Goal: Task Accomplishment & Management: Contribute content

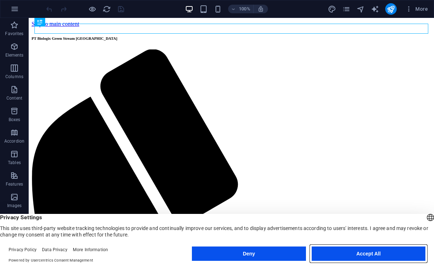
click at [382, 254] on button "Accept All" at bounding box center [368, 254] width 114 height 14
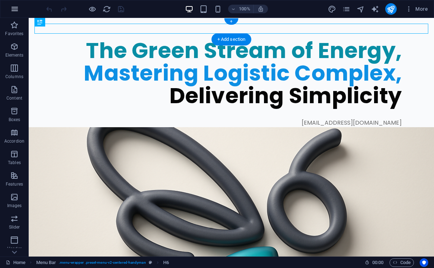
click at [16, 9] on icon "button" at bounding box center [14, 9] width 9 height 9
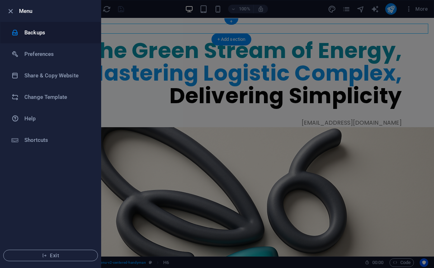
click at [35, 38] on li "Backups" at bounding box center [50, 33] width 100 height 22
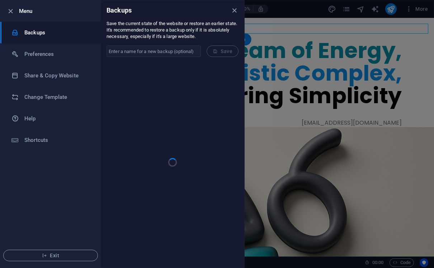
click at [181, 48] on input "text" at bounding box center [153, 51] width 94 height 11
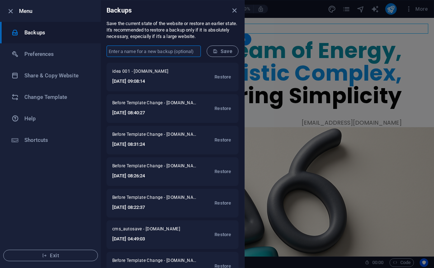
click at [176, 54] on input "text" at bounding box center [153, 51] width 94 height 11
type input "idea 002"
click at [225, 49] on span "Save" at bounding box center [223, 51] width 20 height 6
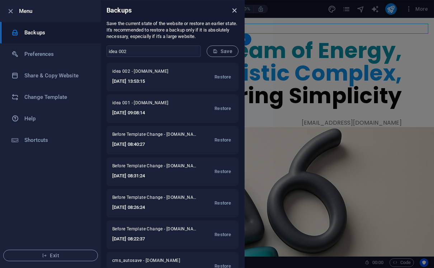
click at [233, 11] on icon "close" at bounding box center [234, 10] width 8 height 8
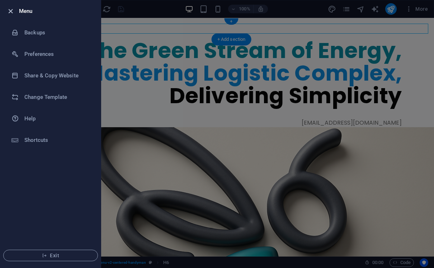
click at [11, 12] on icon "button" at bounding box center [10, 11] width 8 height 8
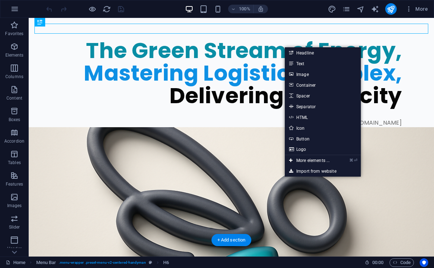
click at [249, 127] on figure at bounding box center [231, 241] width 405 height 229
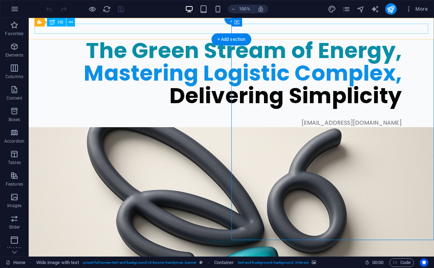
click at [179, 31] on div "PT Biologix Green Stream [GEOGRAPHIC_DATA]" at bounding box center [231, 29] width 394 height 10
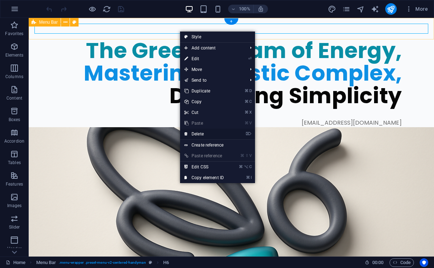
click at [207, 133] on link "⌦ Delete" at bounding box center [204, 134] width 48 height 11
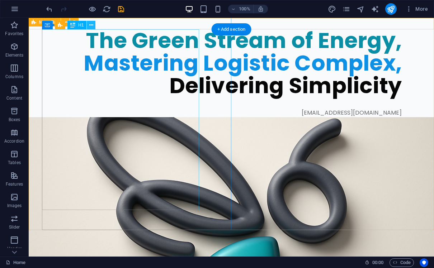
click at [92, 28] on icon at bounding box center [91, 26] width 4 height 8
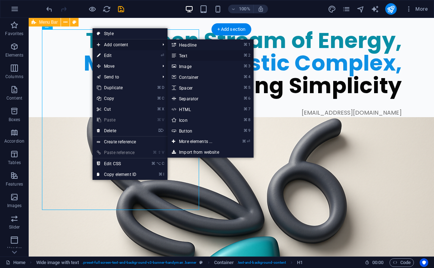
click at [182, 55] on link "⌘ 2 Text" at bounding box center [196, 55] width 59 height 11
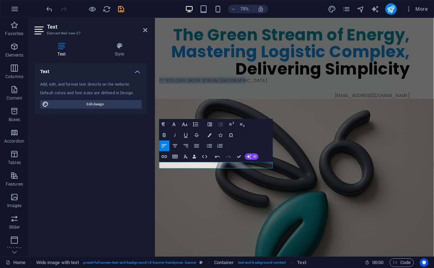
drag, startPoint x: 269, startPoint y: 213, endPoint x: 151, endPoint y: 213, distance: 118.3
click at [155, 212] on html "Skip to main content Menu The Green Stream of Energy, Mastering Logistic Comple…" at bounding box center [341, 230] width 372 height 425
click at [164, 137] on icon "button" at bounding box center [164, 135] width 3 height 4
click at [178, 127] on button "Font Family" at bounding box center [175, 124] width 10 height 11
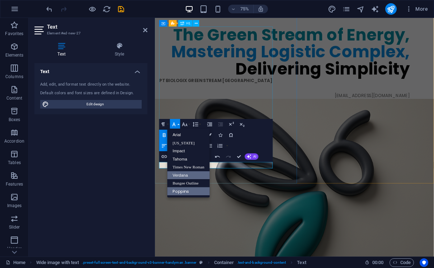
click at [188, 174] on link "Verdana" at bounding box center [188, 175] width 43 height 8
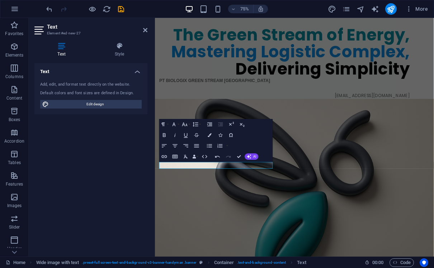
click at [241, 268] on html "Skip to main content Menu The Green Stream of Energy, Mastering Logistic Comple…" at bounding box center [341, 231] width 372 height 426
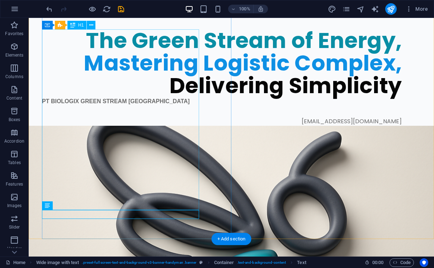
drag, startPoint x: 77, startPoint y: 210, endPoint x: 95, endPoint y: 123, distance: 88.9
click at [95, 123] on div "The Green Stream of Energy, Mastering Logistic Complex, Delivering Simplicity P…" at bounding box center [238, 63] width 392 height 125
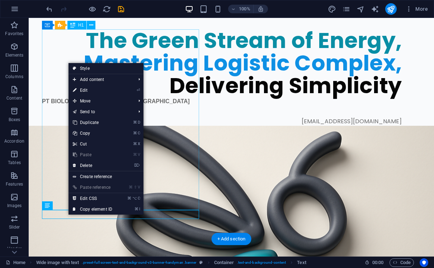
click at [58, 97] on div "The Green Stream of Energy, Mastering Logistic Complex, Delivering Simplicity" at bounding box center [221, 63] width 359 height 68
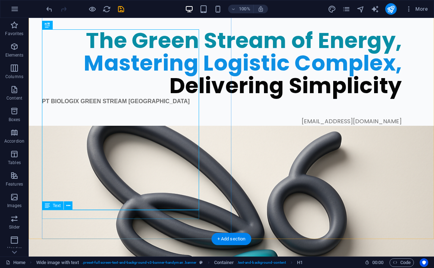
click at [77, 106] on div "PT BIOLOGIX GREEN STREAM [GEOGRAPHIC_DATA]" at bounding box center [221, 101] width 359 height 9
click at [71, 208] on button at bounding box center [68, 205] width 9 height 9
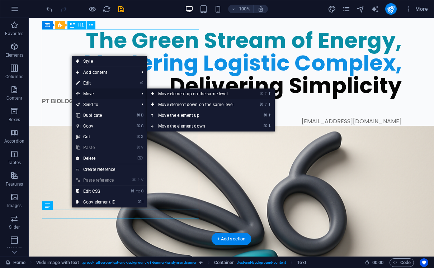
click at [166, 96] on link "⌘ ⇧ ⬆ Move element up on the same level" at bounding box center [197, 94] width 101 height 11
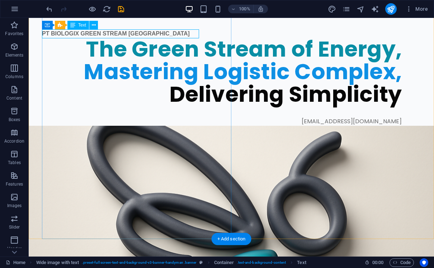
click at [177, 33] on div "PT BIOLOGIX GREEN STREAM [GEOGRAPHIC_DATA]" at bounding box center [221, 33] width 359 height 9
click at [173, 33] on div "PT BIOLOGIX GREEN STREAM [GEOGRAPHIC_DATA]" at bounding box center [221, 33] width 359 height 9
click at [170, 35] on div "PT BIOLOGIX GREEN STREAM [GEOGRAPHIC_DATA]" at bounding box center [221, 33] width 359 height 9
drag, startPoint x: 170, startPoint y: 35, endPoint x: 48, endPoint y: 40, distance: 121.3
click at [170, 35] on div "PT BIOLOGIX GREEN STREAM [GEOGRAPHIC_DATA]" at bounding box center [221, 33] width 359 height 9
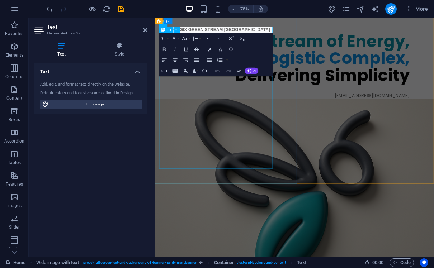
click at [219, 41] on icon "button" at bounding box center [220, 38] width 6 height 6
click at [221, 32] on span "PT BIOLOGIX GREEN STREAM [GEOGRAPHIC_DATA]" at bounding box center [235, 33] width 148 height 6
click at [190, 61] on button "Align Right" at bounding box center [186, 60] width 10 height 11
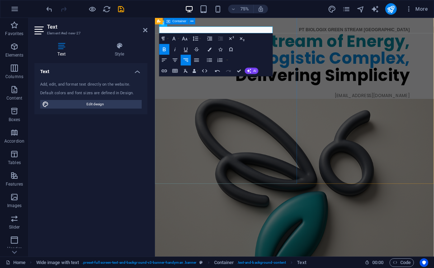
click at [321, 58] on div "PT BIOLOGIX GREEN STREAM INDONESIA The Green Stream of Energy, Mastering Logist…" at bounding box center [341, 63] width 372 height 125
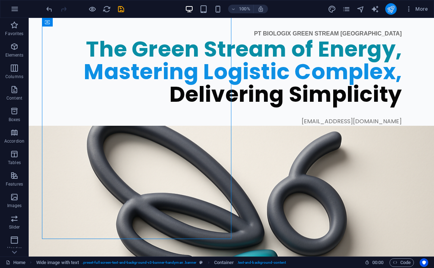
click at [389, 12] on icon "publish" at bounding box center [390, 9] width 8 height 8
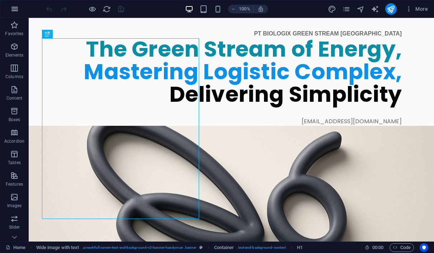
click at [14, 8] on icon "button" at bounding box center [14, 9] width 9 height 9
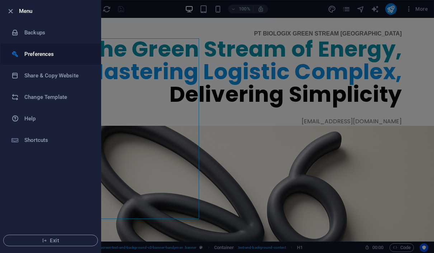
click at [44, 58] on li "Preferences" at bounding box center [50, 54] width 100 height 22
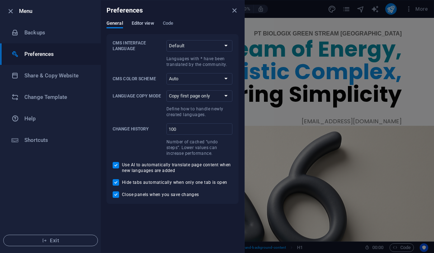
click at [143, 24] on span "Editor view" at bounding box center [143, 24] width 23 height 10
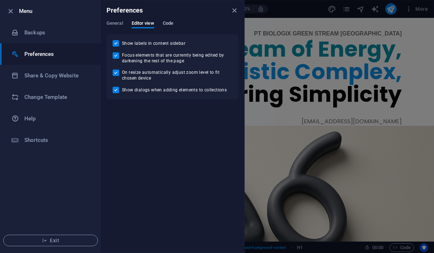
click at [167, 22] on span "Code" at bounding box center [168, 24] width 10 height 10
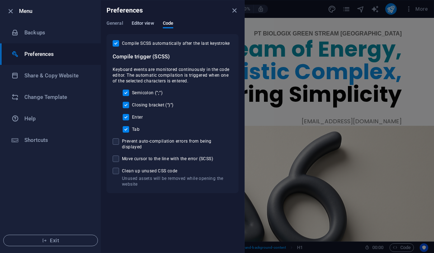
click at [147, 21] on span "Editor view" at bounding box center [143, 24] width 23 height 10
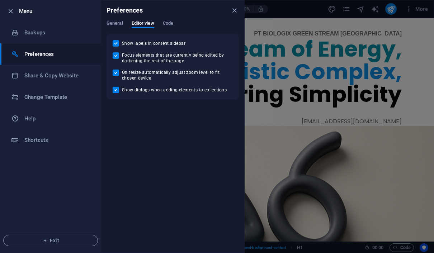
click at [233, 9] on icon "close" at bounding box center [234, 10] width 8 height 8
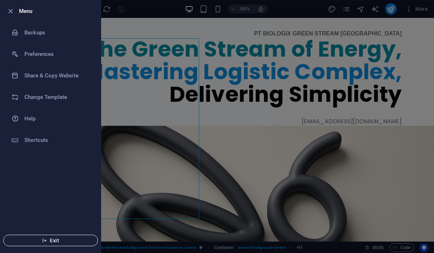
click at [59, 239] on span "Exit" at bounding box center [50, 241] width 82 height 6
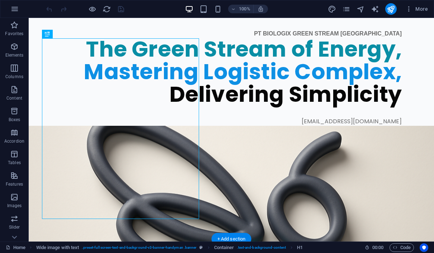
click at [251, 126] on figure at bounding box center [231, 245] width 405 height 238
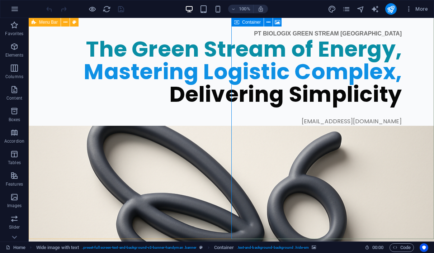
click at [254, 22] on span "Container" at bounding box center [251, 22] width 19 height 4
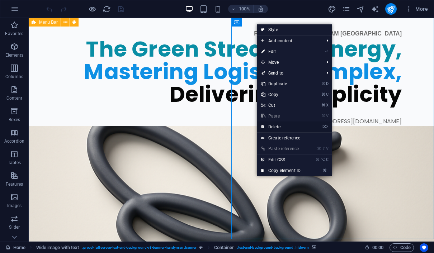
click at [285, 127] on link "⌦ Delete" at bounding box center [281, 126] width 48 height 11
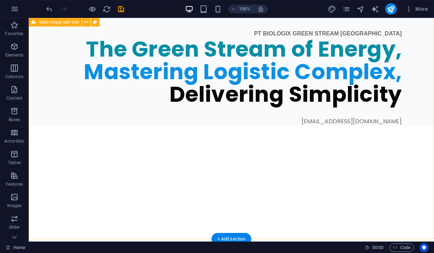
click at [261, 83] on div "PT BIOLOGIX GREEN STREAM [GEOGRAPHIC_DATA] The Green Stream of Energy, Masterin…" at bounding box center [231, 63] width 405 height 125
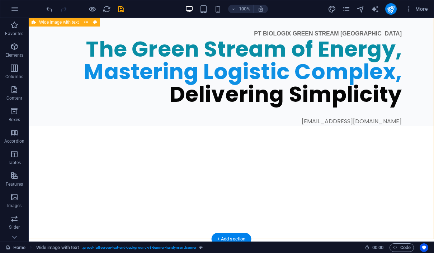
click at [251, 42] on div "PT BIOLOGIX GREEN STREAM [GEOGRAPHIC_DATA] The Green Stream of Energy, Masterin…" at bounding box center [231, 63] width 405 height 125
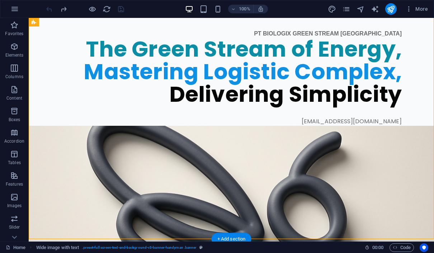
click at [253, 126] on figure at bounding box center [231, 245] width 405 height 238
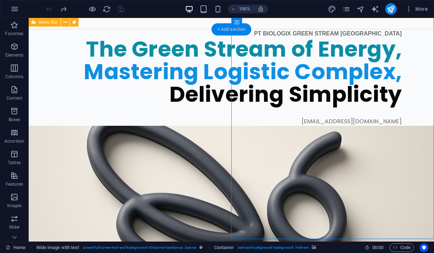
click at [239, 30] on div "+ Add section" at bounding box center [231, 29] width 40 height 12
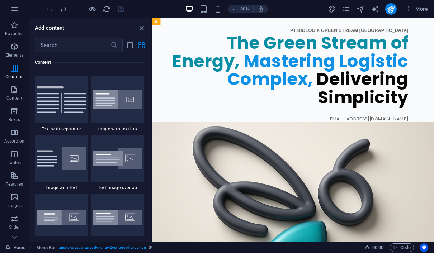
scroll to position [1268, 0]
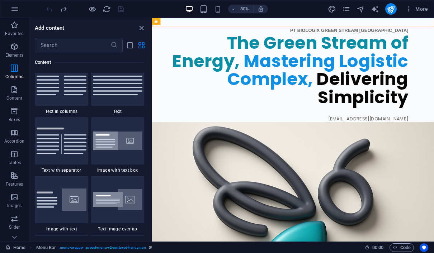
click at [67, 95] on img at bounding box center [62, 82] width 50 height 27
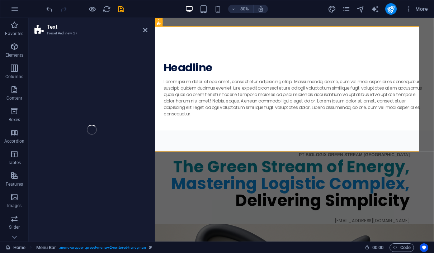
select select "rem"
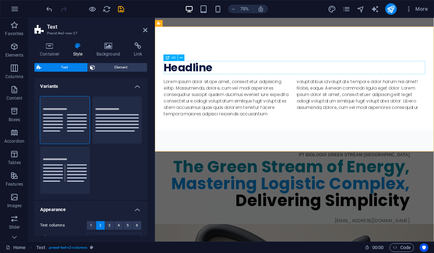
click at [237, 82] on div "Headline" at bounding box center [340, 84] width 349 height 18
click at [227, 84] on div "Headline" at bounding box center [340, 84] width 349 height 18
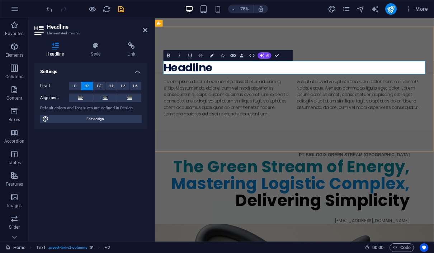
click at [233, 85] on h2 "Headline" at bounding box center [340, 84] width 349 height 18
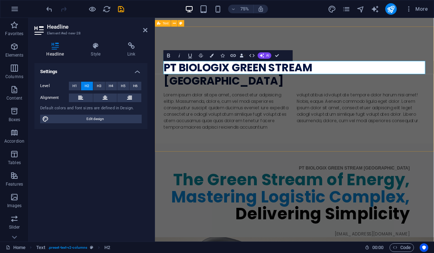
click at [223, 42] on div "​PT BIOLOGIX GREEN STREAM INDONESIA Lorem ipsum dolor sitope amet, consectetur …" at bounding box center [341, 121] width 372 height 185
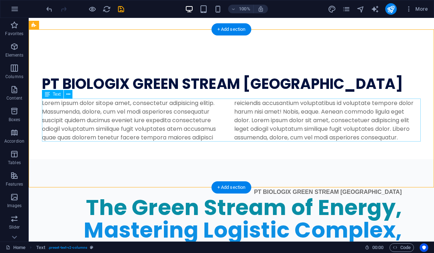
click at [154, 128] on div "Lorem ipsum dolor sitope amet, consectetur adipisicing elitip. Massumenda, dolo…" at bounding box center [231, 120] width 378 height 43
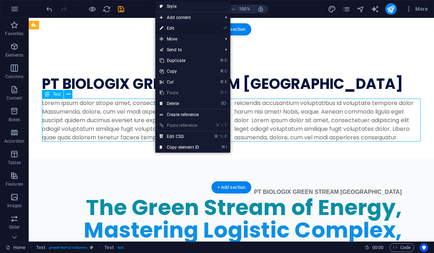
click at [176, 27] on link "⏎ Edit" at bounding box center [179, 28] width 48 height 11
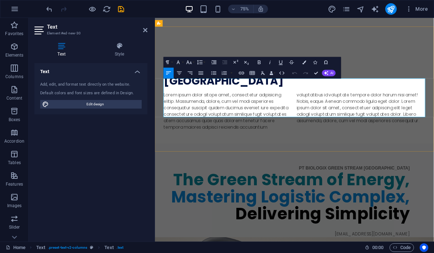
click at [333, 145] on p "Lorem ipsum dolor sitope amet, consectetur adipisicing elitip. Massumenda, dolo…" at bounding box center [340, 142] width 349 height 52
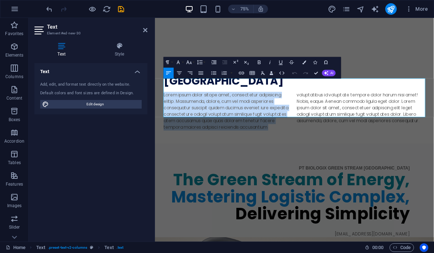
drag, startPoint x: 333, startPoint y: 145, endPoint x: 305, endPoint y: 91, distance: 60.7
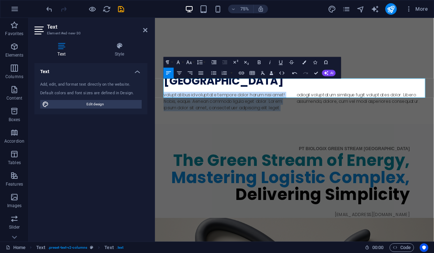
drag, startPoint x: 326, startPoint y: 120, endPoint x: 130, endPoint y: 94, distance: 197.4
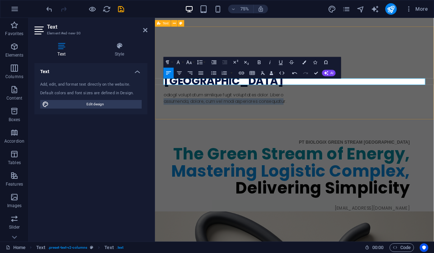
drag, startPoint x: 509, startPoint y: 101, endPoint x: 163, endPoint y: 104, distance: 345.1
click at [163, 104] on div "PT BIOLOGIX GREEN STREAM INDONESIA odiogil voluptatum similique fugit voluptate…" at bounding box center [341, 104] width 372 height 150
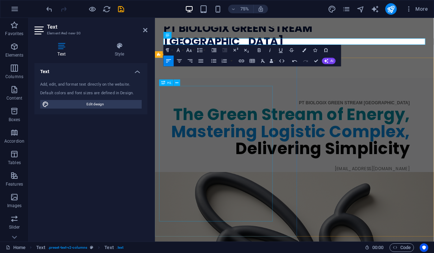
scroll to position [54, 0]
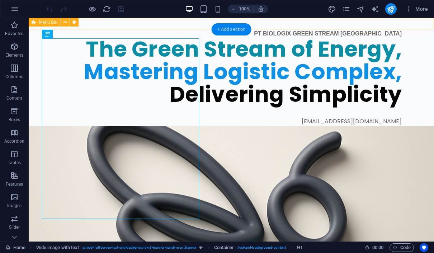
click at [244, 27] on div "+ Add section" at bounding box center [231, 29] width 40 height 12
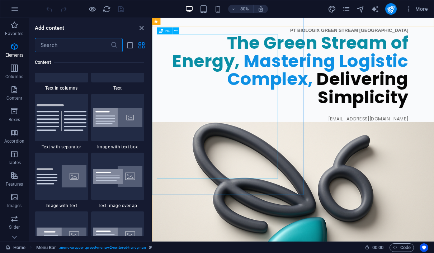
scroll to position [1307, 0]
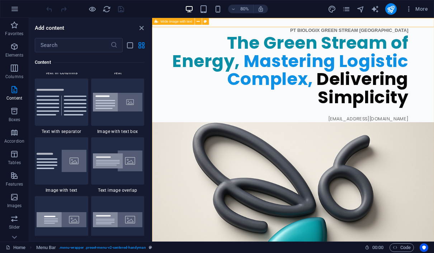
click at [392, 77] on div "PT BIOLOGIX GREEN STREAM INDONESIA The Green Stream of Energy, Mastering Logist…" at bounding box center [328, 215] width 352 height 428
click at [375, 98] on div "PT BIOLOGIX GREEN STREAM INDONESIA The Green Stream of Energy, Mastering Logist…" at bounding box center [328, 215] width 352 height 428
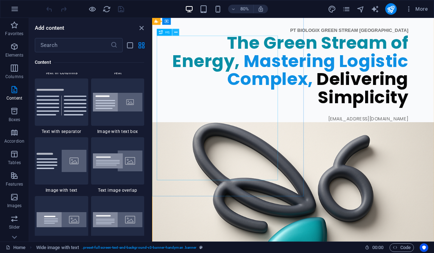
scroll to position [0, 0]
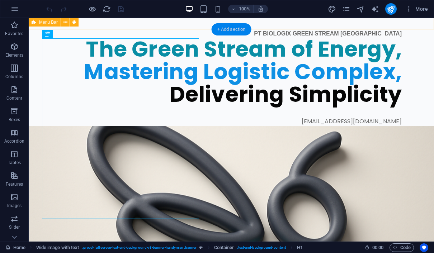
click at [242, 29] on div "+ Add section" at bounding box center [231, 29] width 40 height 12
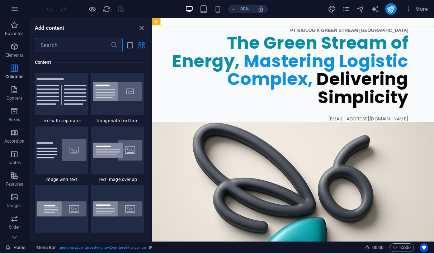
scroll to position [1321, 0]
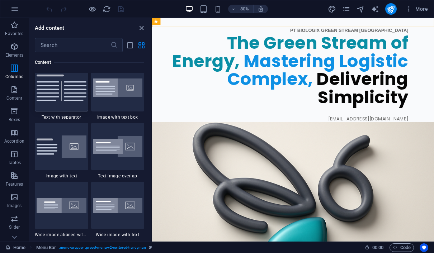
click at [69, 101] on img at bounding box center [62, 88] width 50 height 27
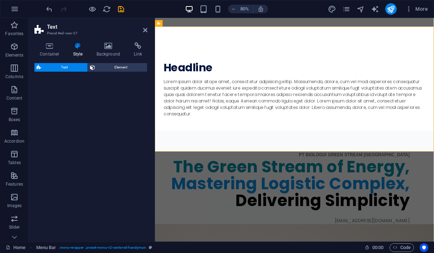
select select "rem"
select select "px"
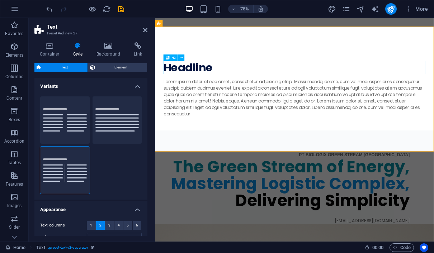
click at [234, 83] on div "Headline" at bounding box center [340, 84] width 349 height 18
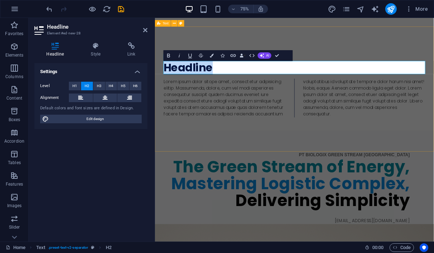
drag, startPoint x: 246, startPoint y: 85, endPoint x: 158, endPoint y: 82, distance: 88.2
click at [158, 82] on div "Headline Lorem ipsum dolor sitope amet, consectetur adipisicing elitip. Massume…" at bounding box center [341, 112] width 372 height 167
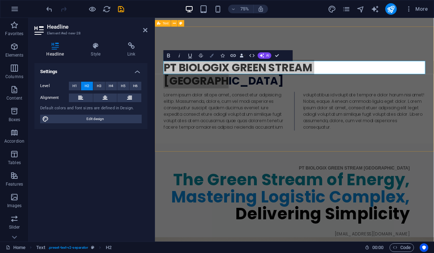
click at [213, 56] on icon "button" at bounding box center [212, 56] width 4 height 4
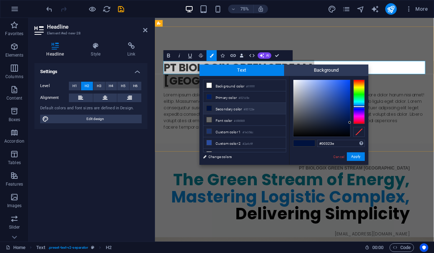
click at [357, 103] on div at bounding box center [358, 102] width 11 height 44
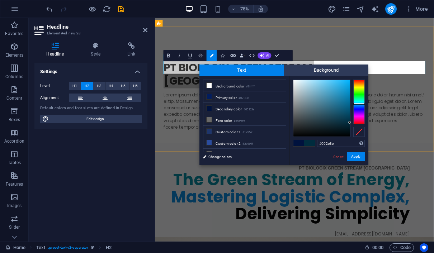
click at [360, 104] on div at bounding box center [358, 104] width 11 height 2
type input "#1088ba"
click at [344, 95] on div at bounding box center [321, 108] width 57 height 57
click at [355, 154] on button "Apply" at bounding box center [356, 156] width 18 height 9
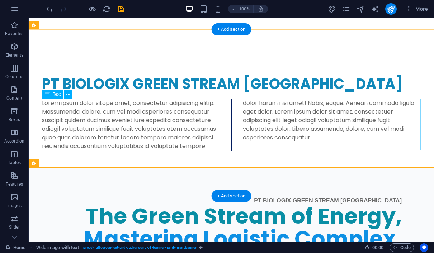
click at [204, 139] on div "Lorem ipsum dolor sitope amet, consectetur adipisicing elitip. Massumenda, dolo…" at bounding box center [231, 125] width 378 height 52
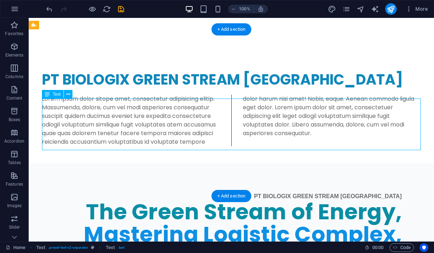
scroll to position [5, 0]
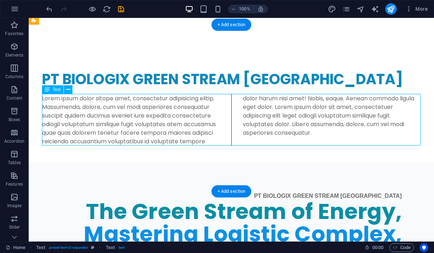
click at [205, 138] on div "Lorem ipsum dolor sitope amet, consectetur adipisicing elitip. Massumenda, dolo…" at bounding box center [231, 120] width 378 height 52
drag, startPoint x: 205, startPoint y: 138, endPoint x: 96, endPoint y: 178, distance: 116.4
click at [205, 138] on div "Lorem ipsum dolor sitope amet, consectetur adipisicing elitip. Massumenda, dolo…" at bounding box center [231, 120] width 378 height 52
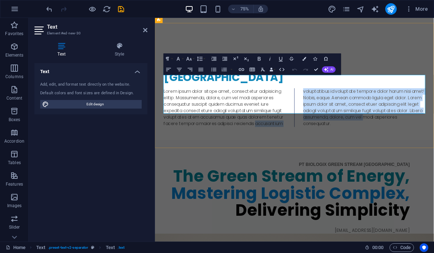
drag, startPoint x: 311, startPoint y: 139, endPoint x: 186, endPoint y: 96, distance: 132.0
click at [186, 112] on p "Lorem ipsum dolor sitope amet, consectetur adipisicing elitip. Massumenda, dolo…" at bounding box center [340, 138] width 349 height 52
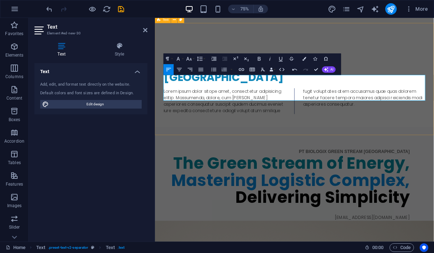
click at [243, 50] on div "PT BIOLOGIX GREEN STREAM INDONESIA Lorem ipsum dolor sitope amet, consectetur a…" at bounding box center [341, 108] width 372 height 167
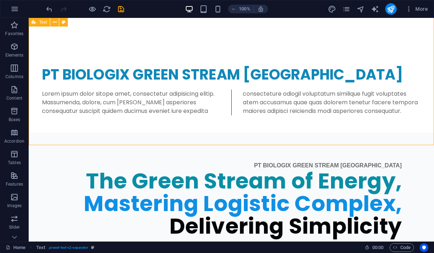
scroll to position [6, 0]
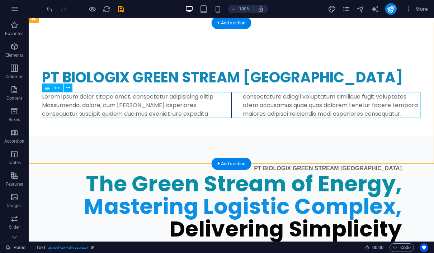
click at [225, 112] on div "Lorem ipsum dolor sitope amet, consectetur adipisicing elitip. Massumenda, dolo…" at bounding box center [231, 105] width 378 height 26
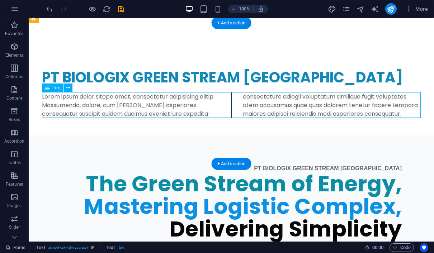
click at [318, 108] on div "Lorem ipsum dolor sitope amet, consectetur adipisicing elitip. Massumenda, dolo…" at bounding box center [231, 105] width 378 height 26
click at [177, 106] on div "Lorem ipsum dolor sitope amet, consectetur adipisicing elitip. Massumenda, dolo…" at bounding box center [231, 105] width 378 height 26
drag, startPoint x: 177, startPoint y: 106, endPoint x: 59, endPoint y: 135, distance: 122.2
click at [177, 106] on div "Lorem ipsum dolor sitope amet, consectetur adipisicing elitip. Massumenda, dolo…" at bounding box center [231, 105] width 378 height 26
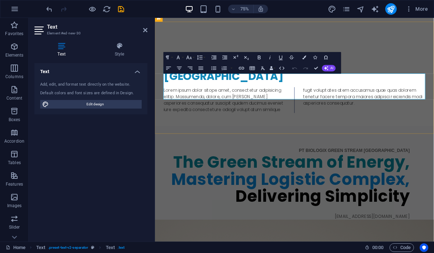
click at [331, 121] on div "Lorem ipsum dolor sitope amet, consectetur adipisicing elitip. Massumenda, dolo…" at bounding box center [340, 127] width 349 height 34
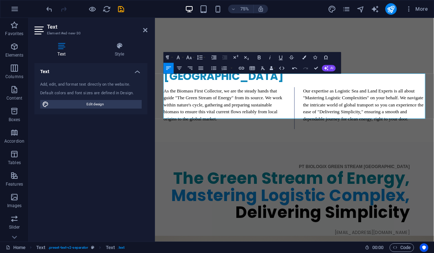
drag, startPoint x: 176, startPoint y: 103, endPoint x: 0, endPoint y: 0, distance: 204.3
click at [0, 0] on html "PT Biologix Green Stream Indonesia Home Favorites Elements Columns Content Boxe…" at bounding box center [217, 126] width 434 height 253
click at [433, 41] on div "PT BIOLOGIX GREEN STREAM INDONESIA As the Biomass First Collector, we are the s…" at bounding box center [341, 117] width 372 height 189
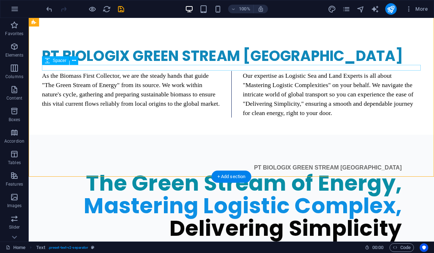
scroll to position [28, 0]
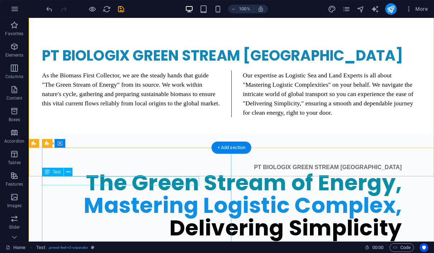
click at [192, 172] on div "PT BIOLOGIX GREEN STREAM [GEOGRAPHIC_DATA]" at bounding box center [221, 167] width 359 height 9
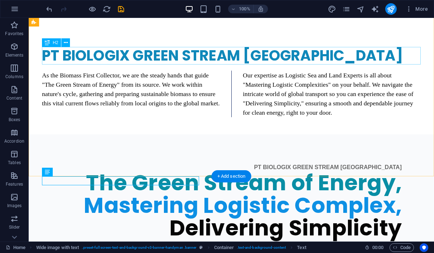
click at [227, 57] on div "PT BIOLOGIX GREEN STREAM [GEOGRAPHIC_DATA]" at bounding box center [231, 56] width 378 height 18
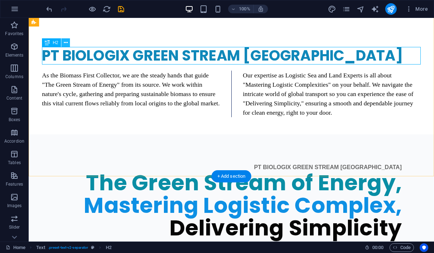
click at [67, 44] on icon at bounding box center [66, 43] width 4 height 8
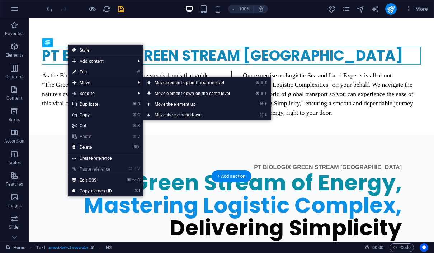
click at [87, 82] on span "Move" at bounding box center [100, 82] width 64 height 11
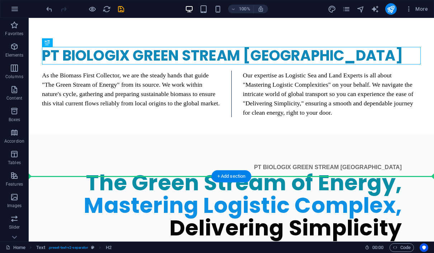
drag, startPoint x: 195, startPoint y: 49, endPoint x: 196, endPoint y: 143, distance: 94.3
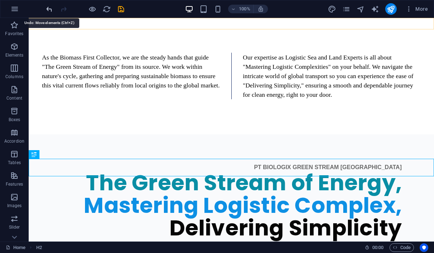
click at [50, 8] on icon "undo" at bounding box center [49, 9] width 8 height 8
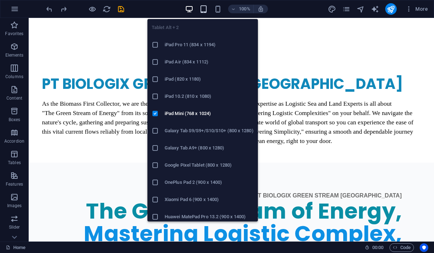
scroll to position [0, 0]
click at [206, 7] on icon "button" at bounding box center [203, 9] width 8 height 8
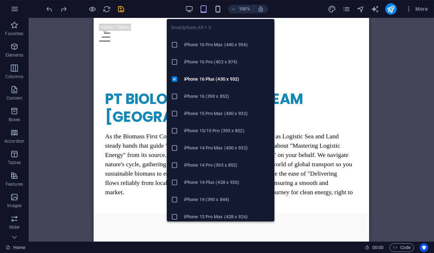
click at [219, 9] on icon "button" at bounding box center [218, 9] width 8 height 8
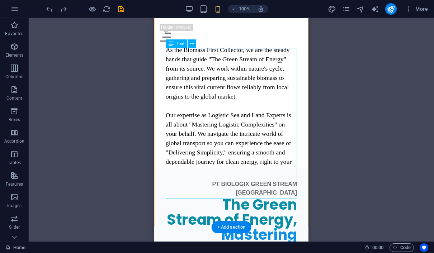
scroll to position [51, 0]
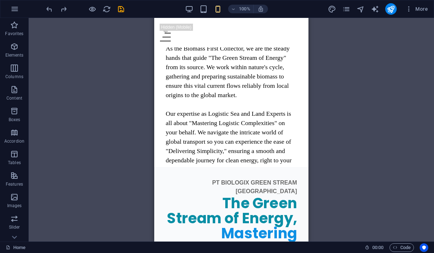
click at [349, 78] on div "Drag here to replace the existing content. Press “Ctrl” if you want to create a…" at bounding box center [231, 130] width 405 height 224
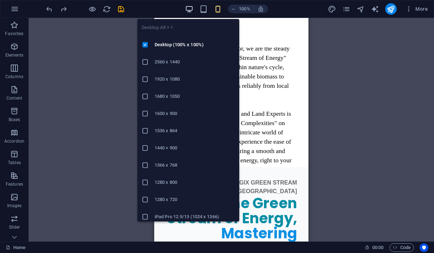
click at [191, 9] on icon "button" at bounding box center [189, 9] width 8 height 8
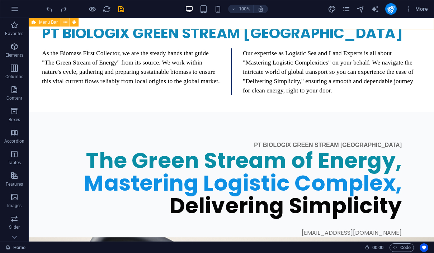
click at [66, 24] on icon at bounding box center [65, 23] width 4 height 8
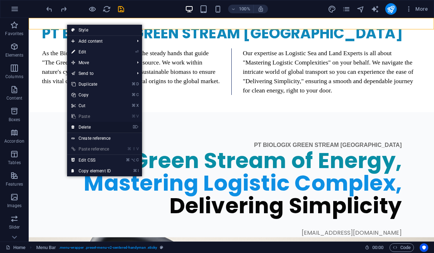
click at [94, 128] on link "⌦ Delete" at bounding box center [91, 127] width 48 height 11
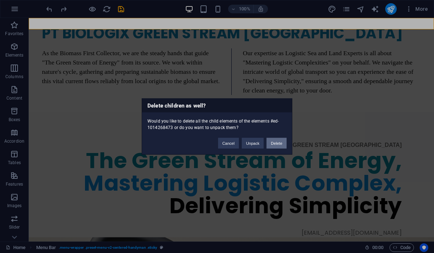
click at [277, 141] on button "Delete" at bounding box center [276, 143] width 20 height 11
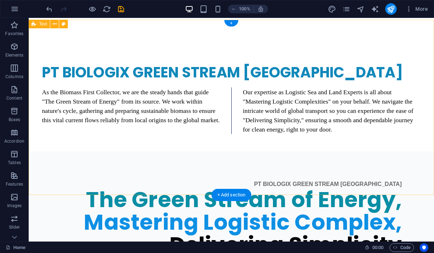
scroll to position [0, 0]
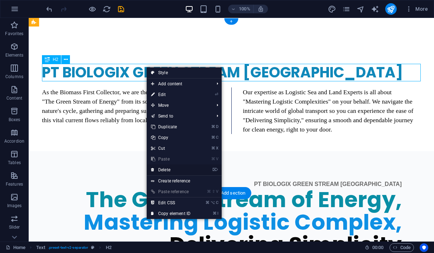
click at [177, 170] on link "⌦ Delete" at bounding box center [171, 170] width 48 height 11
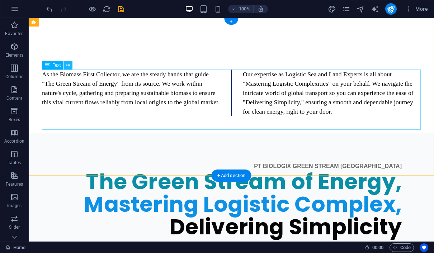
click at [68, 65] on icon at bounding box center [68, 66] width 4 height 8
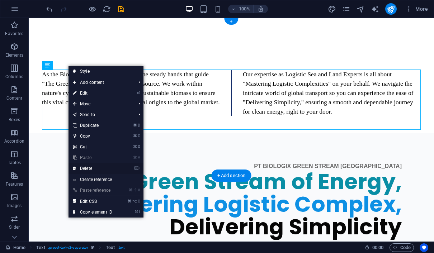
click at [96, 168] on link "⌦ Delete" at bounding box center [92, 168] width 48 height 11
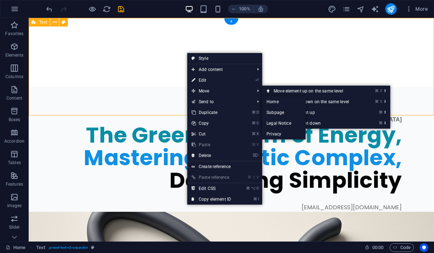
click at [145, 52] on div at bounding box center [231, 66] width 405 height 97
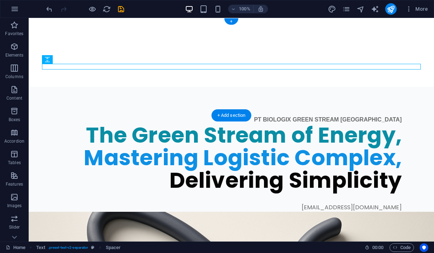
drag, startPoint x: 222, startPoint y: 67, endPoint x: 222, endPoint y: 43, distance: 24.4
click at [222, 43] on div at bounding box center [231, 66] width 405 height 97
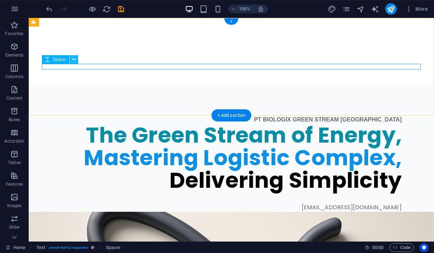
click at [73, 61] on icon at bounding box center [74, 60] width 4 height 8
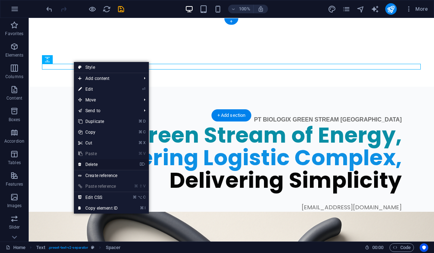
click at [102, 166] on link "⌦ Delete" at bounding box center [98, 164] width 48 height 11
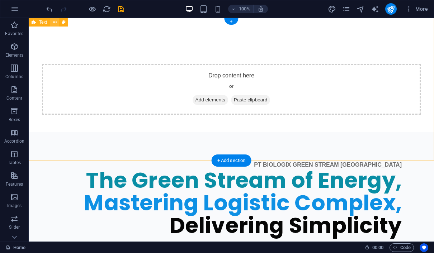
click at [56, 24] on icon at bounding box center [55, 23] width 4 height 8
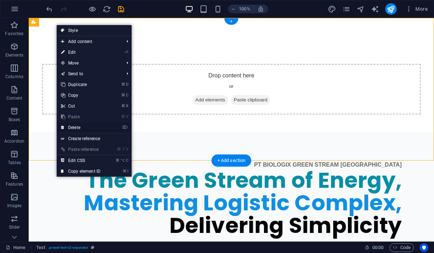
click at [72, 126] on link "⌦ Delete" at bounding box center [81, 127] width 48 height 11
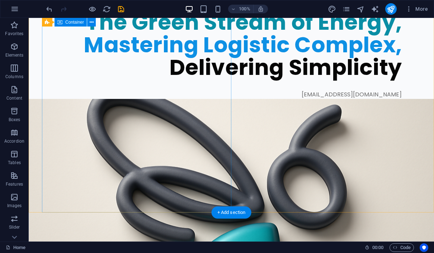
scroll to position [15, 0]
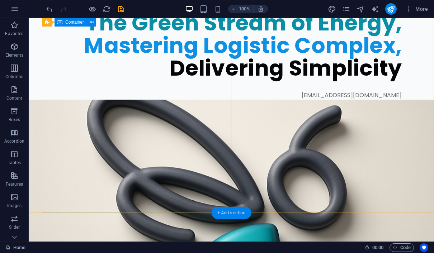
click at [224, 212] on div "+ Add section" at bounding box center [231, 213] width 40 height 12
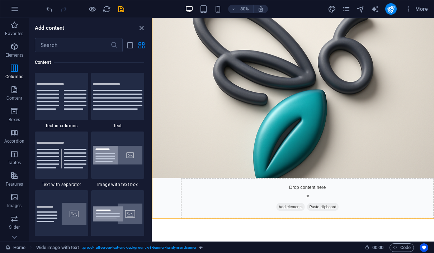
scroll to position [188, 0]
click at [294, 253] on div "PT BIOLOGIX GREEN STREAM INDONESIA The Green Stream of Energy, Mastering Logist…" at bounding box center [328, 84] width 352 height 428
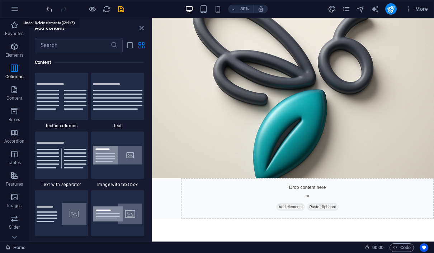
click at [51, 10] on icon "undo" at bounding box center [49, 9] width 8 height 8
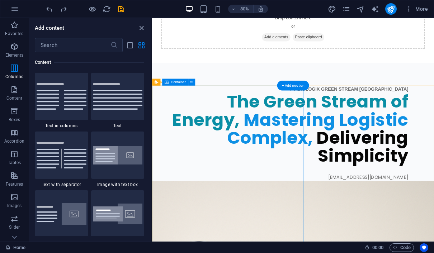
scroll to position [29, 0]
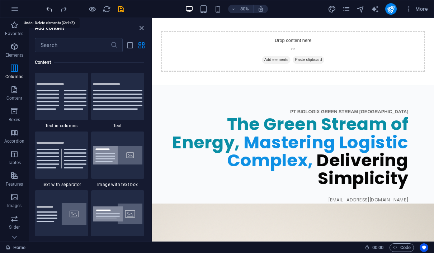
click at [50, 9] on icon "undo" at bounding box center [49, 9] width 8 height 8
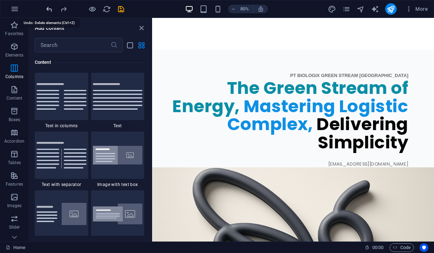
click at [49, 11] on icon "undo" at bounding box center [49, 9] width 8 height 8
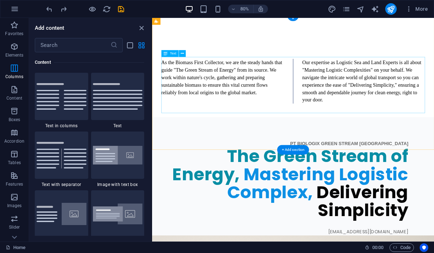
scroll to position [0, 0]
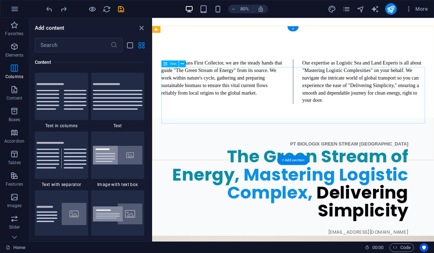
click at [248, 84] on div "As the Biomass First Collector, we are the steady hands that guide "The Green S…" at bounding box center [327, 98] width 329 height 56
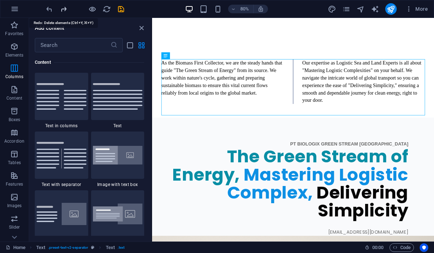
click at [62, 9] on icon "redo" at bounding box center [63, 9] width 8 height 8
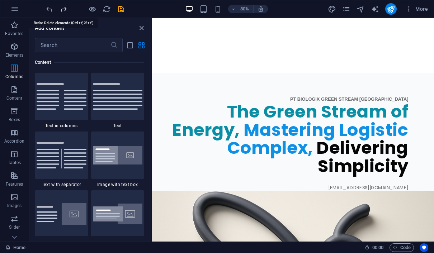
click at [63, 11] on icon "redo" at bounding box center [63, 9] width 8 height 8
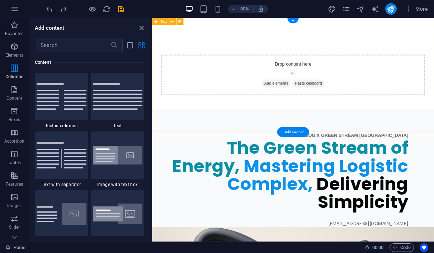
click at [270, 111] on div "Drop content here or Add elements Paste clipboard" at bounding box center [327, 89] width 329 height 51
click at [173, 22] on icon at bounding box center [172, 21] width 3 height 6
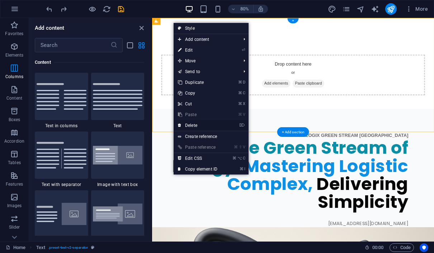
click at [207, 126] on link "⌦ Delete" at bounding box center [197, 125] width 48 height 11
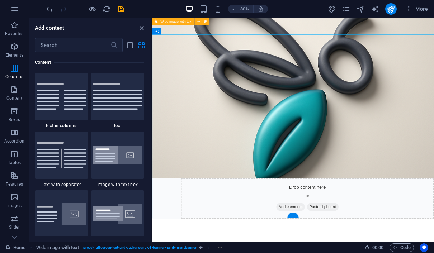
scroll to position [188, 0]
click at [294, 216] on div "+" at bounding box center [292, 215] width 11 height 5
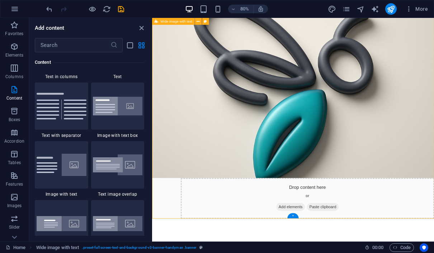
scroll to position [1307, 0]
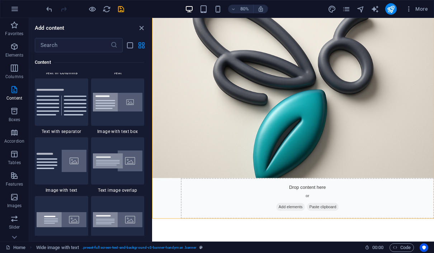
click at [77, 67] on div at bounding box center [61, 43] width 53 height 47
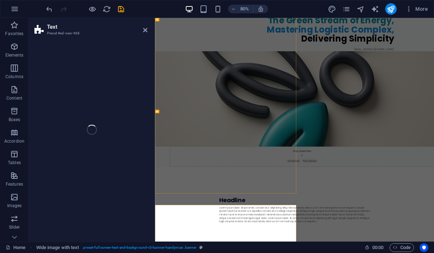
scroll to position [336, 0]
select select "rem"
select select "preset-text-v2-columns"
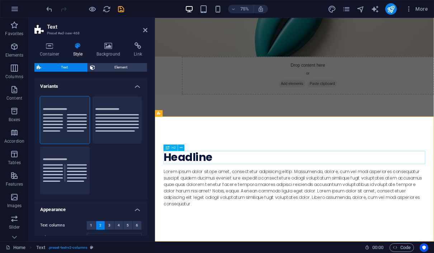
click at [249, 204] on div "Headline" at bounding box center [340, 204] width 349 height 18
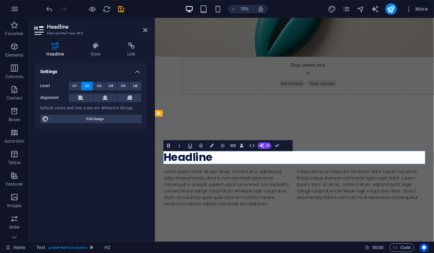
click at [249, 204] on h2 "Headline" at bounding box center [340, 204] width 349 height 18
click at [253, 224] on div "Lorem ipsum dolor sitope amet, consectetur adipisicing elitip. Massumenda, dolo…" at bounding box center [340, 245] width 349 height 52
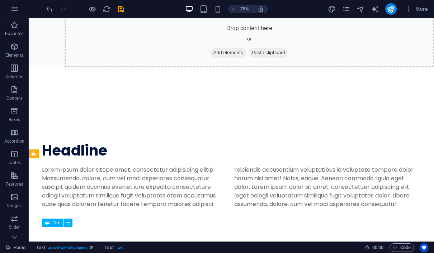
scroll to position [98, 0]
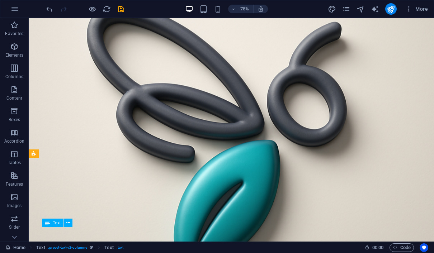
drag, startPoint x: 127, startPoint y: 224, endPoint x: 229, endPoint y: 172, distance: 113.8
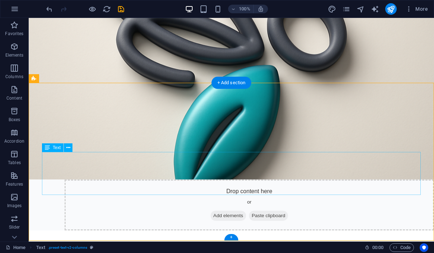
scroll to position [173, 0]
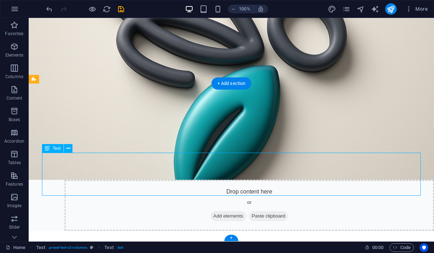
drag, startPoint x: 217, startPoint y: 189, endPoint x: 112, endPoint y: 246, distance: 119.8
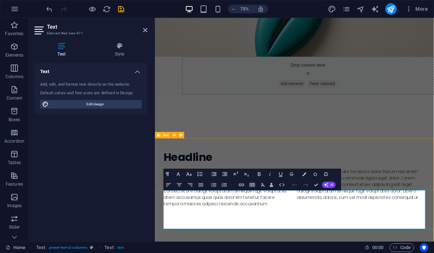
scroll to position [328, 0]
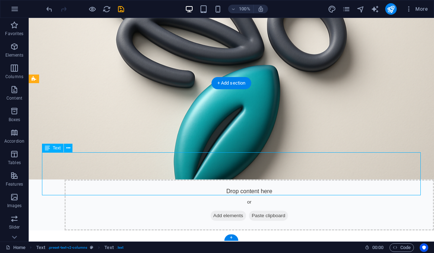
scroll to position [173, 0]
drag, startPoint x: 400, startPoint y: 189, endPoint x: 356, endPoint y: 246, distance: 72.3
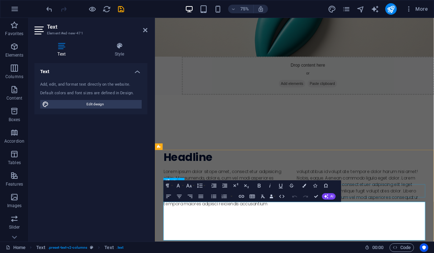
scroll to position [334, 0]
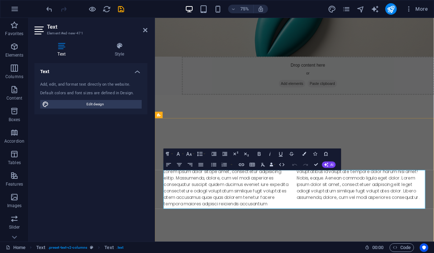
click at [324, 253] on p "Lorem ipsum dolor sitope amet, consectetur adipisicing elitip. Massumenda, dolo…" at bounding box center [340, 245] width 349 height 52
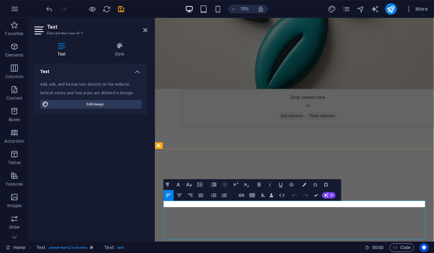
scroll to position [293, 0]
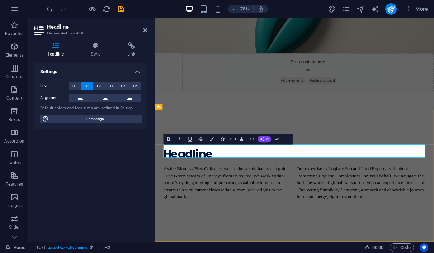
click at [241, 191] on h2 "Headline" at bounding box center [340, 200] width 349 height 18
click at [241, 195] on h2 "Headline" at bounding box center [340, 200] width 349 height 18
click at [311, 137] on div "PT BIOLOGIX GREEN STREAM INDONESIA The Green Stream of Energy, Mastering Logist…" at bounding box center [341, 27] width 372 height 577
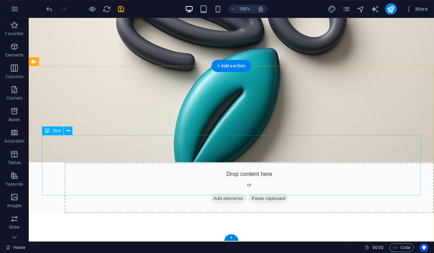
scroll to position [190, 0]
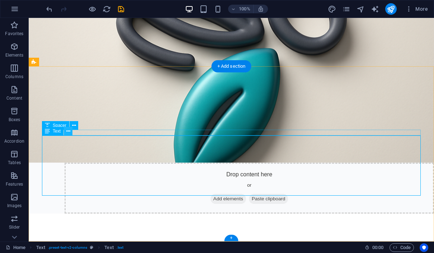
click at [71, 133] on button at bounding box center [68, 131] width 9 height 9
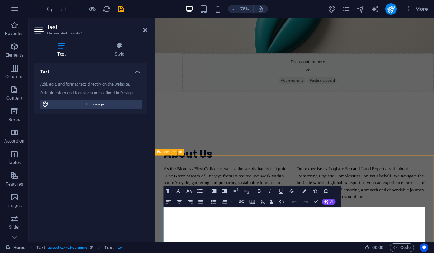
scroll to position [314, 0]
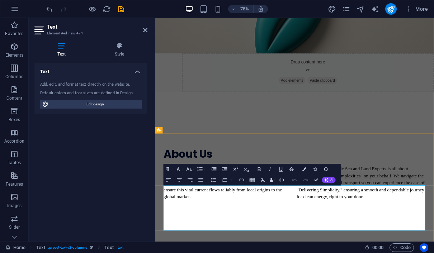
click at [329, 183] on div "Undo Redo Confirm (⌘+⏎) AI Improve Make shorter Make longer Fix spelling & gram…" at bounding box center [313, 180] width 46 height 11
click at [329, 181] on button "AI" at bounding box center [329, 180] width 14 height 6
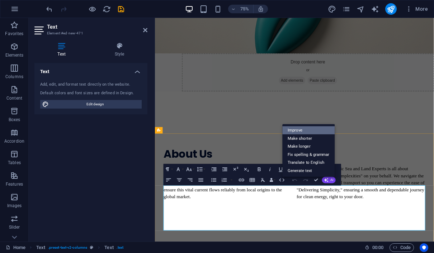
click at [311, 131] on link "Improve" at bounding box center [308, 130] width 52 height 8
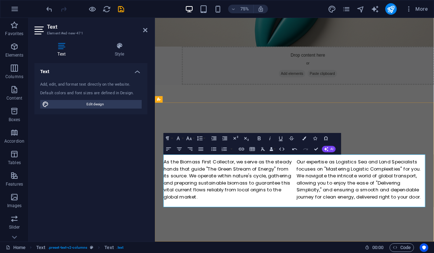
scroll to position [355, 0]
click at [327, 149] on icon "button" at bounding box center [326, 149] width 6 height 6
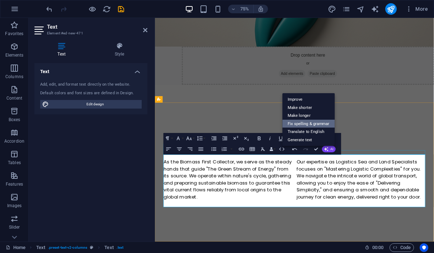
click at [324, 124] on link "Fix spelling & grammar" at bounding box center [308, 124] width 52 height 8
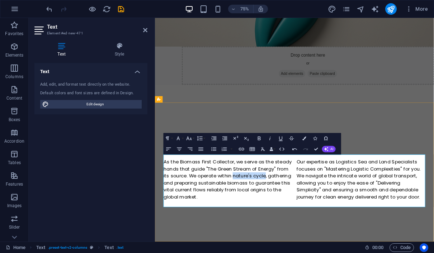
drag, startPoint x: 260, startPoint y: 224, endPoint x: 302, endPoint y: 224, distance: 42.3
click at [302, 224] on p "As the Biomass First Collector, we serve as the steady hands that guide "The Gr…" at bounding box center [340, 237] width 349 height 65
click at [328, 149] on icon "button" at bounding box center [326, 149] width 6 height 6
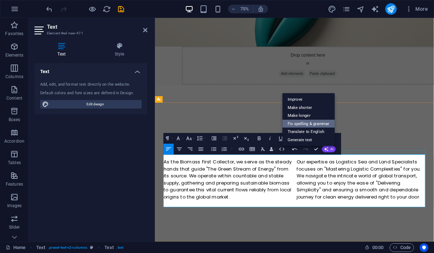
click at [313, 121] on link "Fix spelling & grammar" at bounding box center [308, 124] width 52 height 8
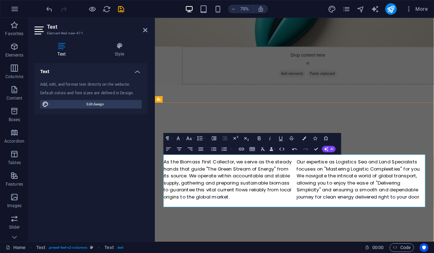
click at [311, 253] on p "As the Biomass First Collector, we serve as the steady hands that guide "The Gr…" at bounding box center [340, 237] width 349 height 65
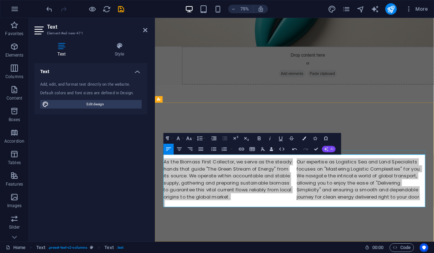
click at [329, 149] on button "AI" at bounding box center [329, 149] width 14 height 6
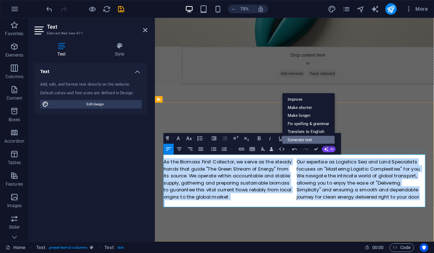
click at [310, 138] on link "Generate text" at bounding box center [308, 140] width 52 height 8
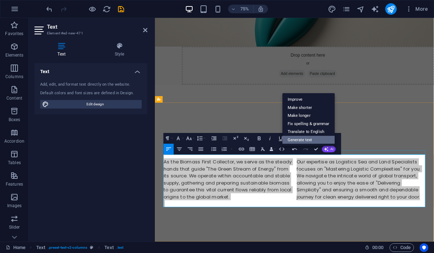
scroll to position [0, 0]
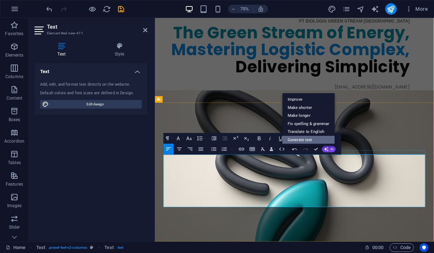
select select "English"
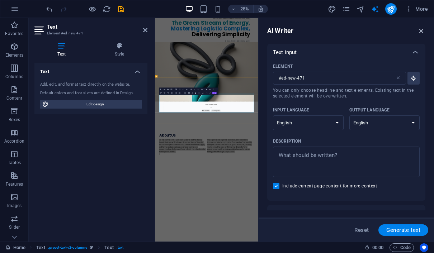
drag, startPoint x: 423, startPoint y: 30, endPoint x: 357, endPoint y: 17, distance: 67.0
click at [423, 30] on icon "button" at bounding box center [421, 31] width 8 height 8
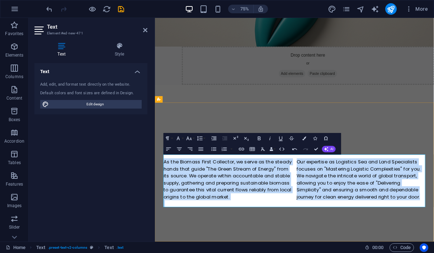
click at [270, 253] on p "As the Biomass First Collector, we serve as the steady hands that guide "The Gr…" at bounding box center [340, 237] width 349 height 65
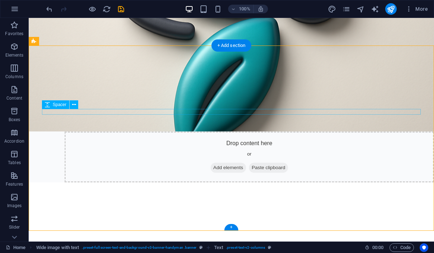
scroll to position [133, 0]
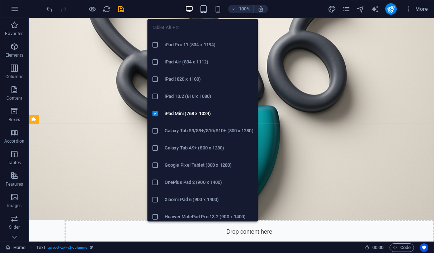
click at [204, 9] on icon "button" at bounding box center [203, 9] width 8 height 8
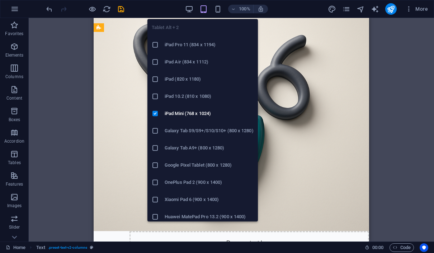
scroll to position [494, 0]
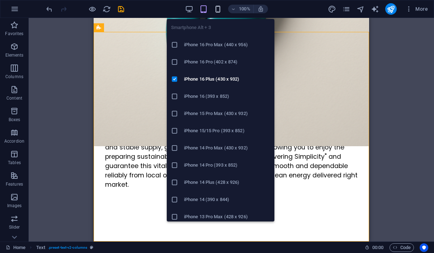
click at [216, 8] on icon "button" at bounding box center [218, 9] width 8 height 8
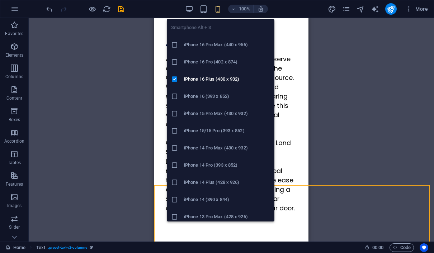
scroll to position [341, 0]
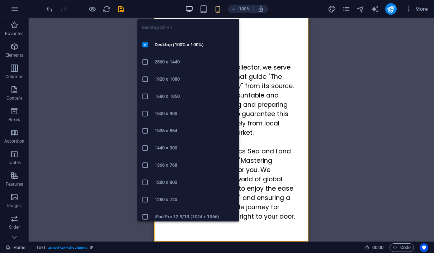
click at [190, 9] on icon "button" at bounding box center [189, 9] width 8 height 8
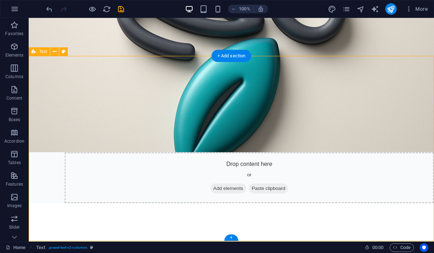
scroll to position [200, 0]
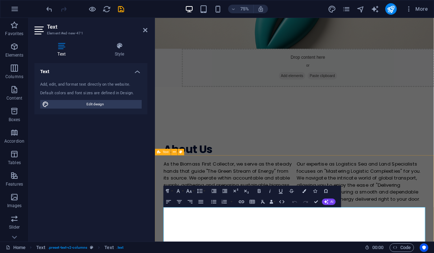
scroll to position [326, 0]
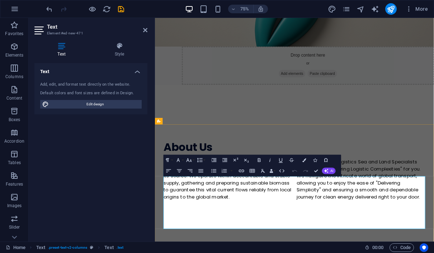
drag, startPoint x: 380, startPoint y: 243, endPoint x: 466, endPoint y: 245, distance: 85.7
click at [433, 245] on p "As the Biomass First Collector, we serve as the steady hands that guide "The Gr…" at bounding box center [340, 237] width 349 height 65
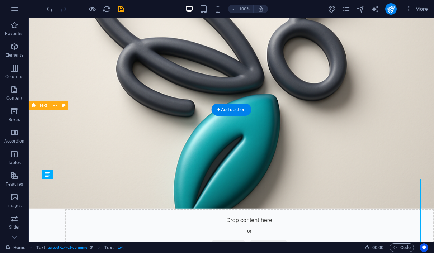
scroll to position [138, 0]
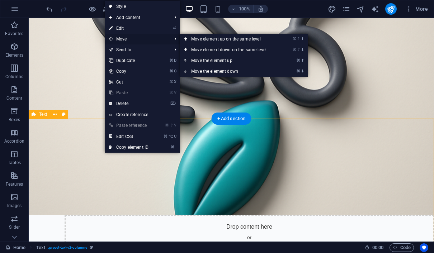
click at [127, 39] on span "Move" at bounding box center [137, 39] width 64 height 11
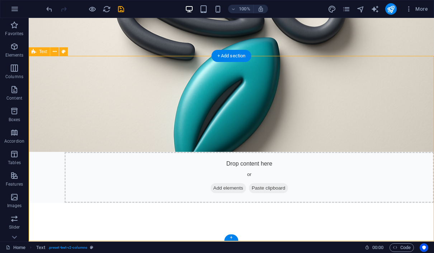
scroll to position [200, 0]
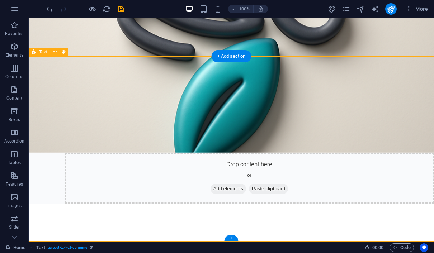
drag, startPoint x: 261, startPoint y: 56, endPoint x: 263, endPoint y: 84, distance: 27.6
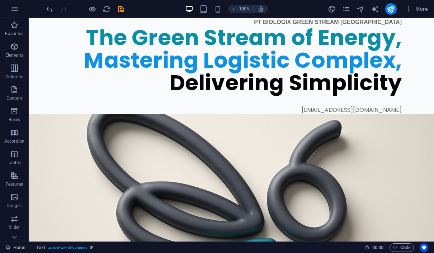
scroll to position [0, 0]
click at [387, 14] on button "publish" at bounding box center [390, 8] width 11 height 11
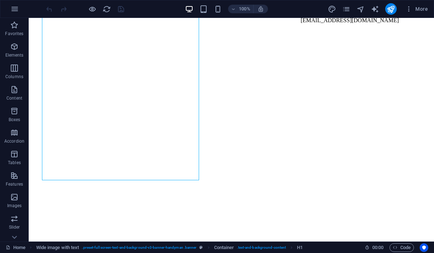
scroll to position [105, 0]
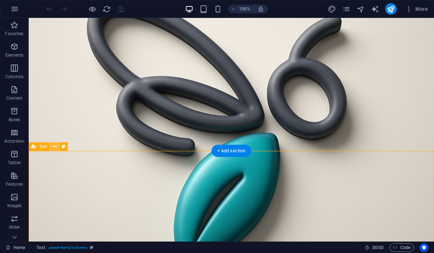
click at [53, 148] on icon at bounding box center [55, 147] width 4 height 8
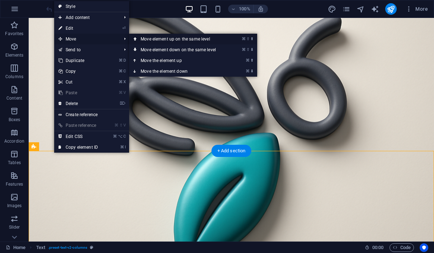
click at [152, 39] on link "⌘ ⇧ ⬆ Move element up on the same level" at bounding box center [179, 39] width 101 height 11
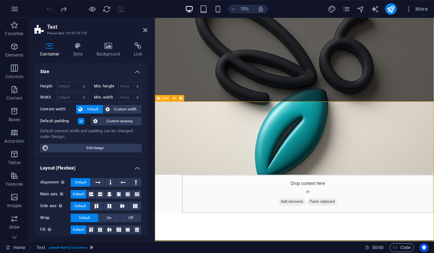
scroll to position [125, 0]
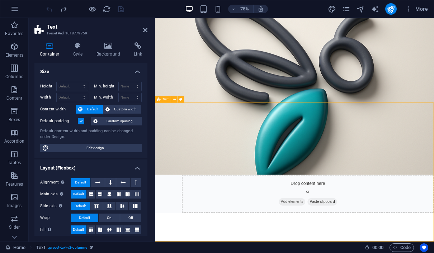
drag, startPoint x: 266, startPoint y: 131, endPoint x: 266, endPoint y: 153, distance: 21.9
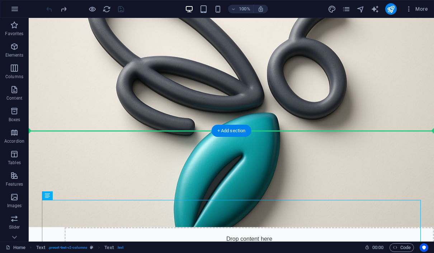
drag, startPoint x: 194, startPoint y: 237, endPoint x: 277, endPoint y: 147, distance: 123.3
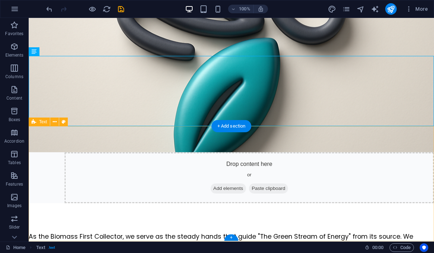
scroll to position [200, 0]
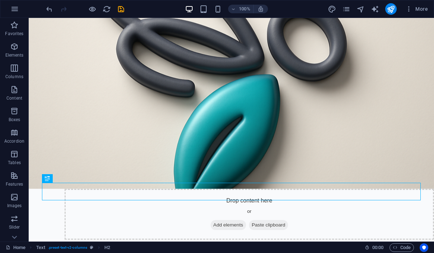
drag, startPoint x: 105, startPoint y: 175, endPoint x: 104, endPoint y: 47, distance: 127.6
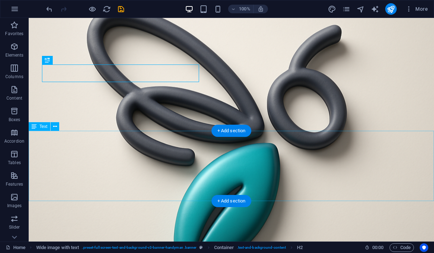
scroll to position [120, 0]
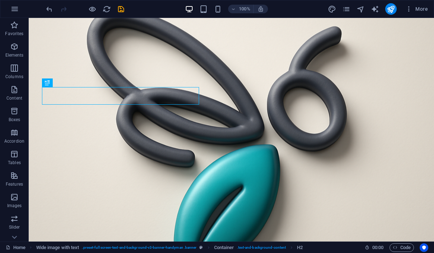
drag, startPoint x: 95, startPoint y: 88, endPoint x: 93, endPoint y: 149, distance: 61.7
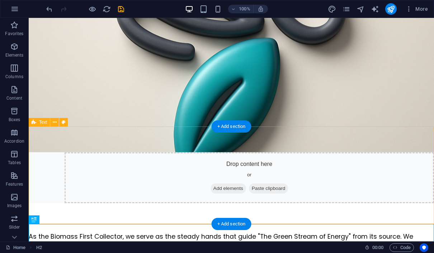
scroll to position [200, 0]
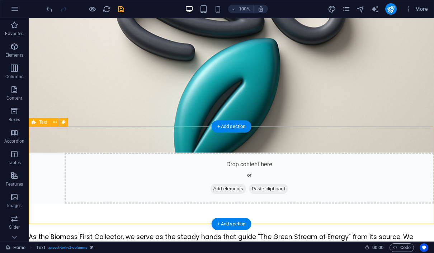
drag, startPoint x: 72, startPoint y: 224, endPoint x: 77, endPoint y: 156, distance: 68.3
click at [77, 156] on div "PT BIOLOGIX GREEN STREAM [GEOGRAPHIC_DATA] The Green Stream of Energy, Masterin…" at bounding box center [231, 115] width 405 height 595
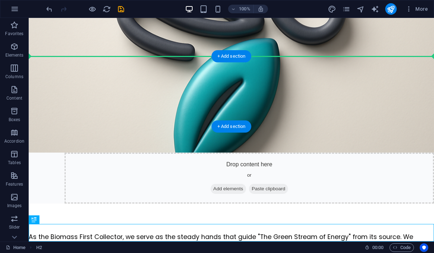
drag, startPoint x: 138, startPoint y: 229, endPoint x: 141, endPoint y: 89, distance: 140.5
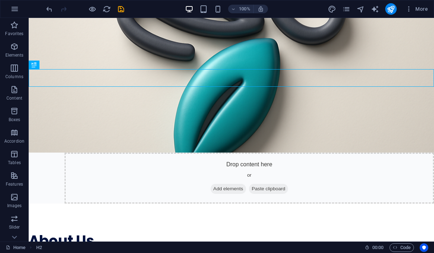
scroll to position [158, 0]
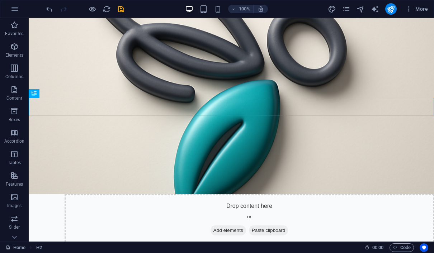
click at [139, 82] on div "PT BIOLOGIX GREEN STREAM INDONESIA The Green Stream of Energy, Mastering Logist…" at bounding box center [231, 157] width 405 height 595
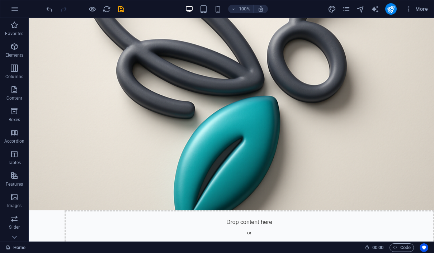
scroll to position [129, 0]
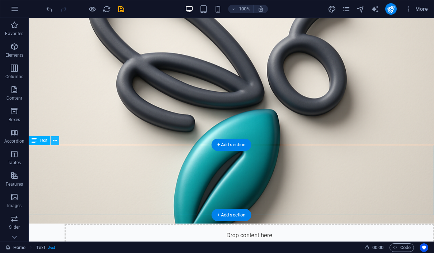
click at [54, 141] on icon at bounding box center [55, 141] width 4 height 8
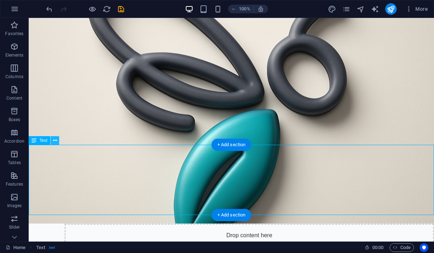
click at [56, 142] on icon at bounding box center [55, 141] width 4 height 8
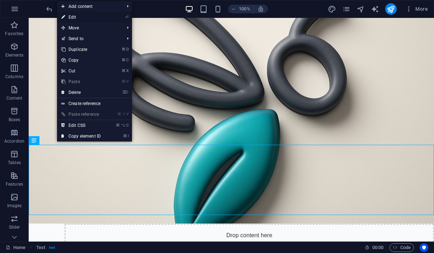
click at [76, 16] on link "⏎ Edit" at bounding box center [81, 17] width 48 height 11
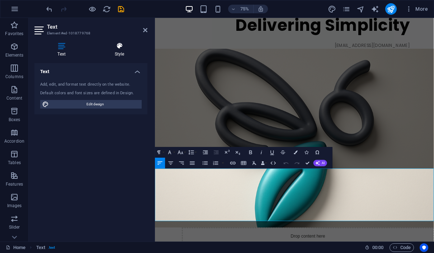
click at [118, 48] on icon at bounding box center [119, 45] width 56 height 7
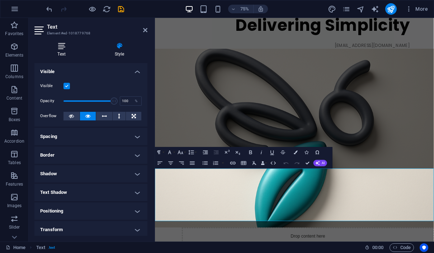
click at [64, 48] on icon at bounding box center [61, 45] width 54 height 7
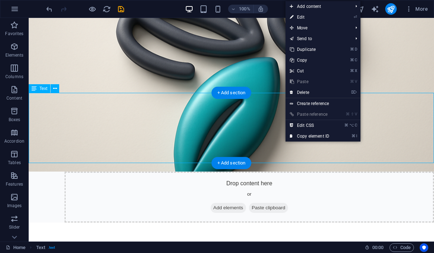
scroll to position [200, 0]
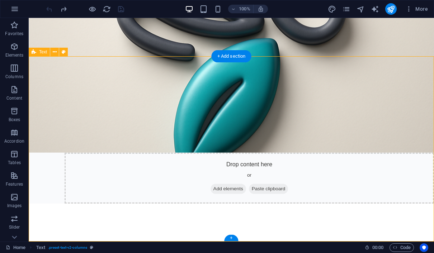
drag, startPoint x: 114, startPoint y: 101, endPoint x: 122, endPoint y: 62, distance: 40.6
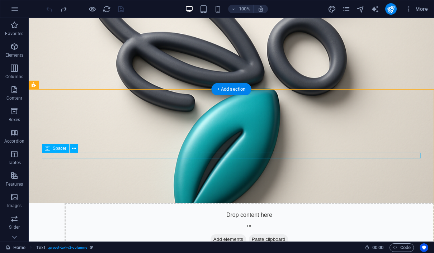
scroll to position [145, 0]
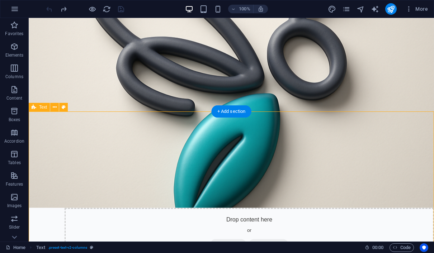
drag, startPoint x: 252, startPoint y: 130, endPoint x: 223, endPoint y: 134, distance: 28.9
click at [54, 107] on icon at bounding box center [55, 108] width 4 height 8
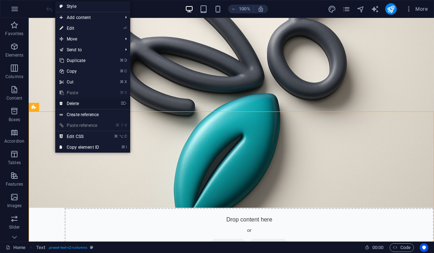
click at [73, 104] on link "⌦ Delete" at bounding box center [79, 103] width 48 height 11
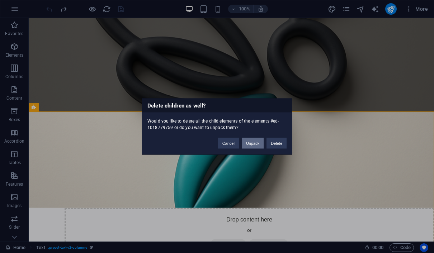
click at [255, 146] on button "Unpack" at bounding box center [253, 143] width 22 height 11
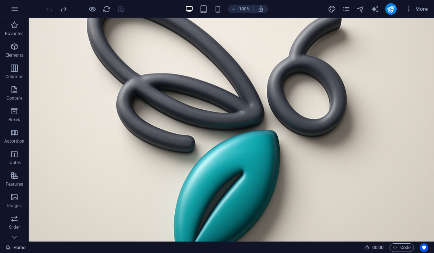
scroll to position [111, 0]
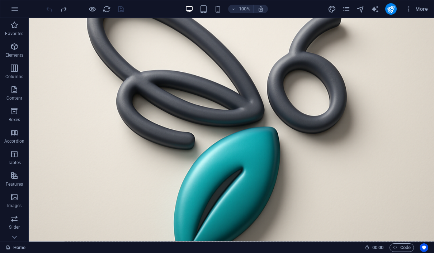
click at [163, 142] on div "PT BIOLOGIX GREEN STREAM INDONESIA The Green Stream of Energy, Mastering Logist…" at bounding box center [231, 203] width 405 height 595
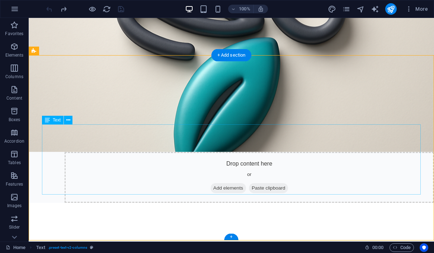
scroll to position [200, 0]
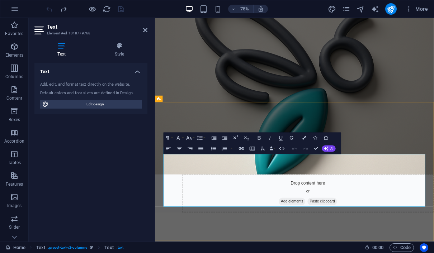
scroll to position [125, 0]
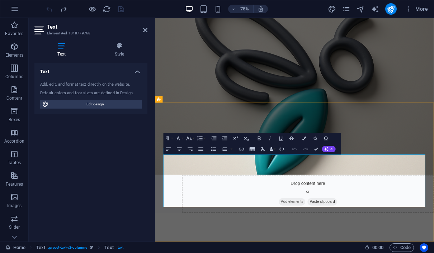
copy p "sustainable"
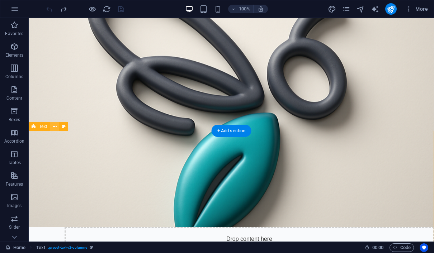
click at [54, 127] on icon at bounding box center [55, 127] width 4 height 8
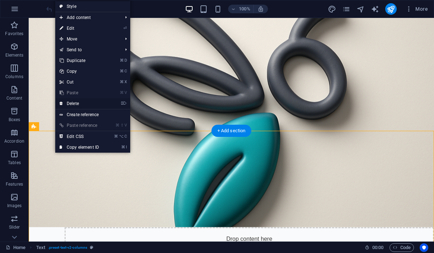
click at [83, 104] on link "⌦ Delete" at bounding box center [79, 103] width 48 height 11
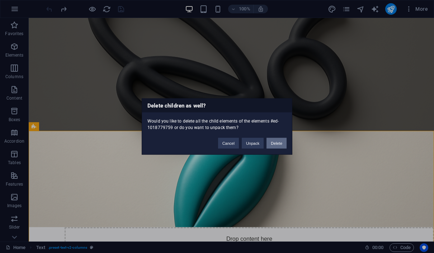
click at [276, 140] on button "Delete" at bounding box center [276, 143] width 20 height 11
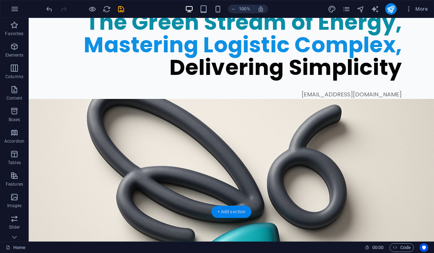
scroll to position [15, 0]
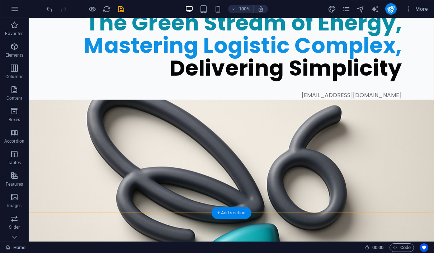
click at [233, 214] on div "+ Add section" at bounding box center [231, 213] width 40 height 12
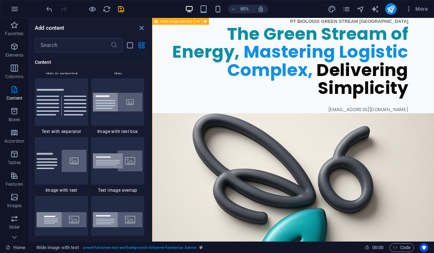
scroll to position [0, 0]
click at [335, 137] on div "PT BIOLOGIX GREEN STREAM INDONESIA The Green Stream of Energy, Mastering Logist…" at bounding box center [328, 63] width 352 height 148
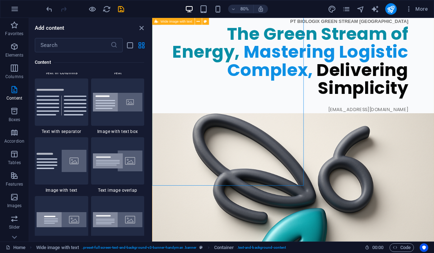
click at [342, 139] on div "PT BIOLOGIX GREEN STREAM INDONESIA The Green Stream of Energy, Mastering Logist…" at bounding box center [328, 203] width 352 height 428
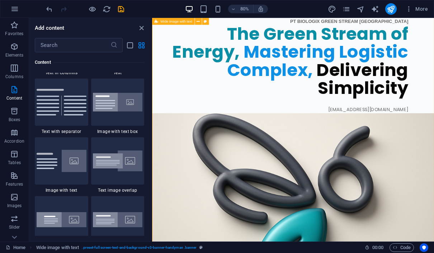
click at [387, 125] on div "PT BIOLOGIX GREEN STREAM INDONESIA The Green Stream of Energy, Mastering Logist…" at bounding box center [328, 203] width 352 height 428
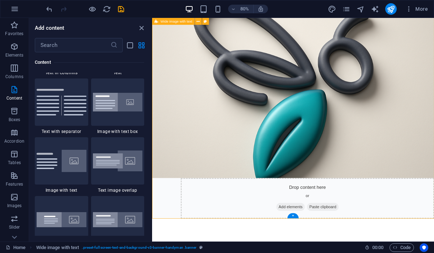
scroll to position [188, 0]
click at [293, 218] on div "+" at bounding box center [292, 215] width 11 height 5
click at [73, 57] on img at bounding box center [62, 43] width 50 height 27
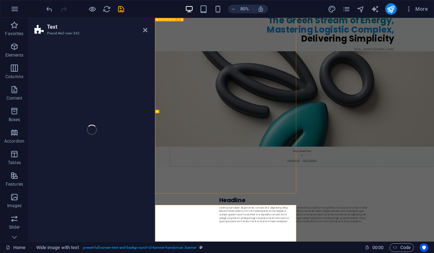
scroll to position [0, 0]
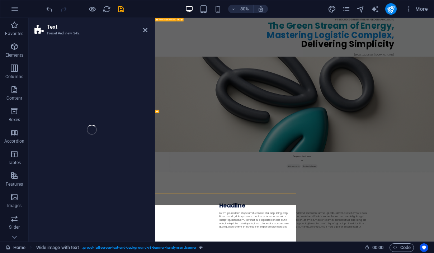
select select "rem"
select select "preset-text-v2-columns"
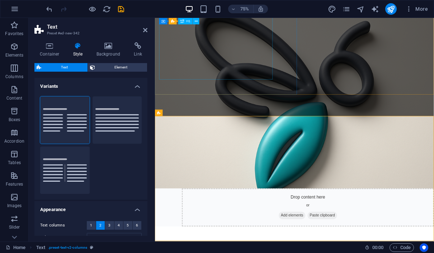
scroll to position [107, 0]
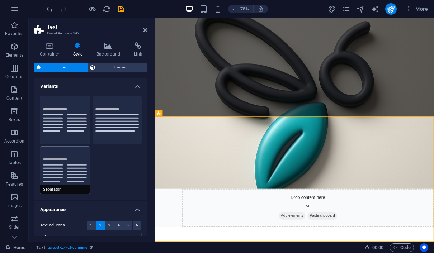
click at [76, 164] on button "Separator" at bounding box center [64, 170] width 49 height 47
type input "4"
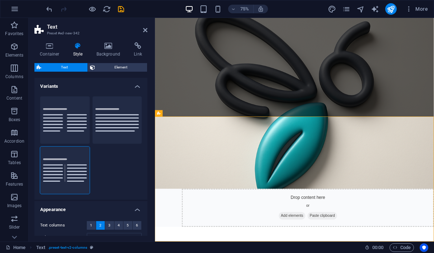
scroll to position [0, 0]
click at [103, 122] on button "Default" at bounding box center [116, 119] width 49 height 47
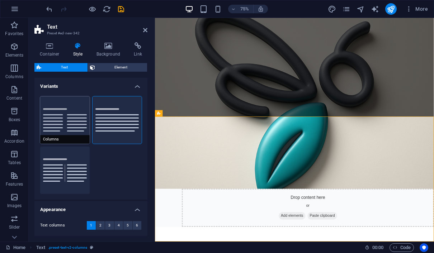
click at [66, 129] on button "Columns" at bounding box center [64, 119] width 49 height 47
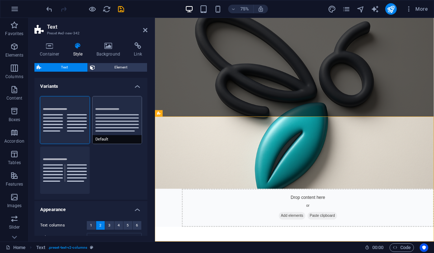
click at [96, 121] on button "Default" at bounding box center [116, 119] width 49 height 47
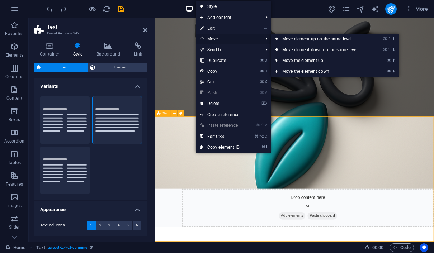
click at [218, 38] on span "Move" at bounding box center [228, 39] width 64 height 11
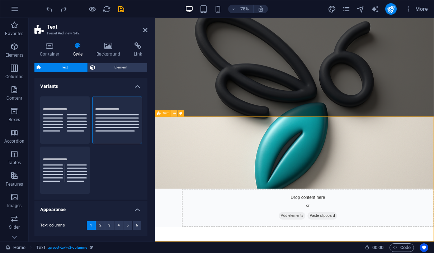
click at [174, 114] on icon at bounding box center [174, 113] width 3 height 6
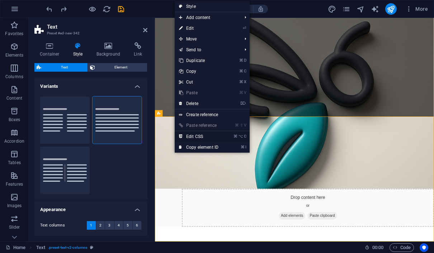
click at [202, 138] on link "⌘ ⌥ C Edit CSS" at bounding box center [199, 136] width 48 height 11
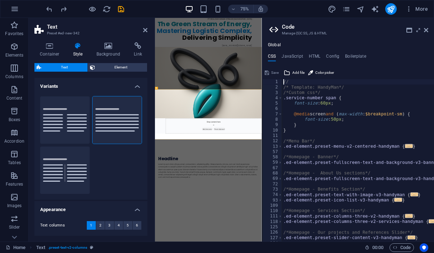
type textarea "@include text-v2;"
click at [424, 31] on icon at bounding box center [426, 30] width 4 height 6
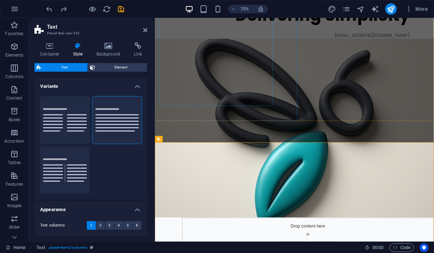
scroll to position [81, 0]
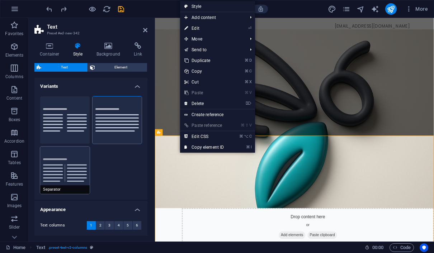
click at [52, 179] on button "Separator" at bounding box center [64, 170] width 49 height 47
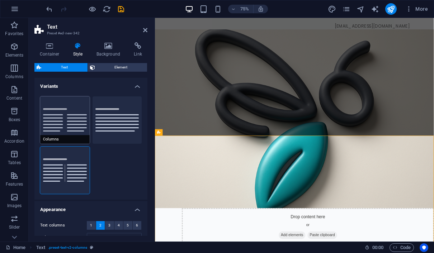
click at [55, 133] on button "Columns" at bounding box center [64, 119] width 49 height 47
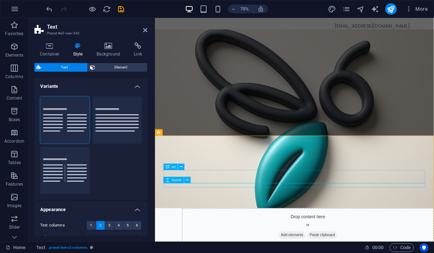
click at [180, 178] on div "Spacer" at bounding box center [173, 180] width 20 height 6
click at [70, 169] on button "Separator" at bounding box center [64, 170] width 49 height 47
type input "4"
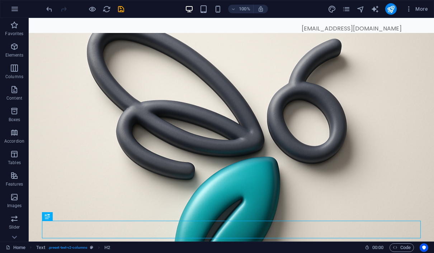
drag, startPoint x: 158, startPoint y: 236, endPoint x: 251, endPoint y: 148, distance: 128.0
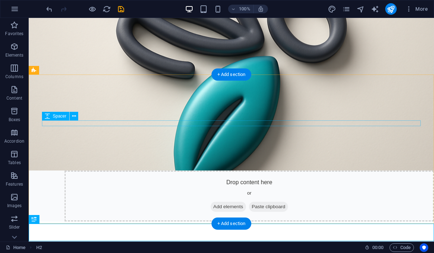
scroll to position [181, 0]
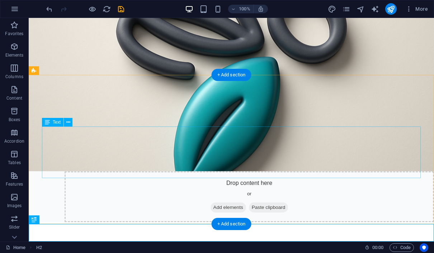
drag, startPoint x: 223, startPoint y: 136, endPoint x: 222, endPoint y: 131, distance: 5.4
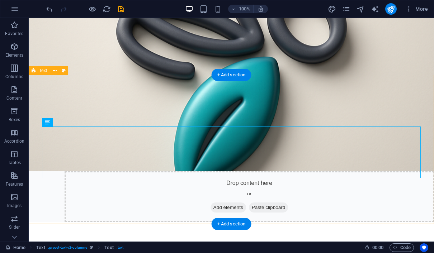
drag, startPoint x: 221, startPoint y: 127, endPoint x: 219, endPoint y: 103, distance: 24.1
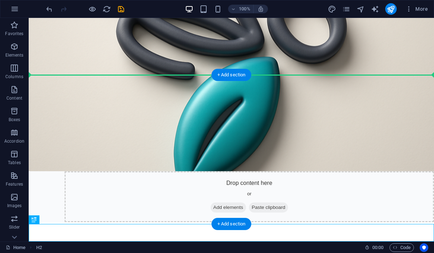
drag, startPoint x: 59, startPoint y: 229, endPoint x: 108, endPoint y: 112, distance: 126.9
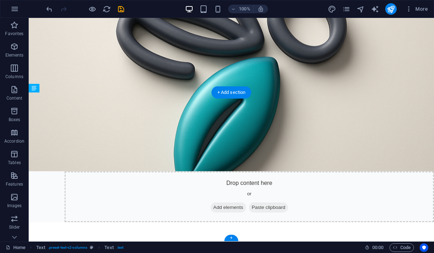
drag, startPoint x: 141, startPoint y: 149, endPoint x: 140, endPoint y: 144, distance: 5.1
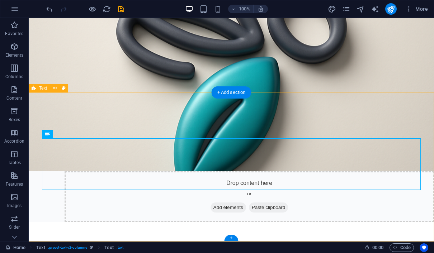
drag, startPoint x: 97, startPoint y: 154, endPoint x: 77, endPoint y: 139, distance: 25.4
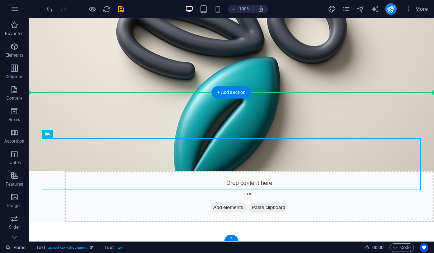
drag, startPoint x: 163, startPoint y: 143, endPoint x: 165, endPoint y: 113, distance: 29.8
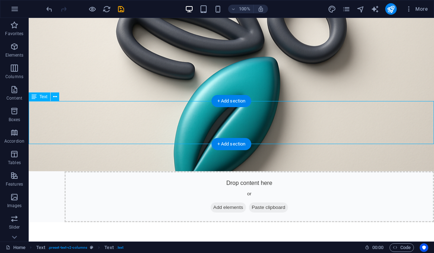
scroll to position [173, 0]
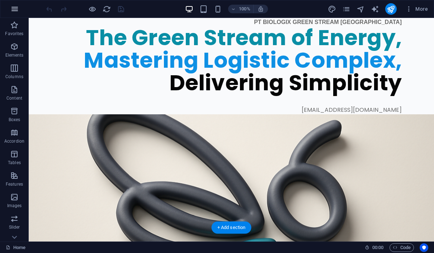
click at [14, 9] on icon "button" at bounding box center [14, 9] width 9 height 9
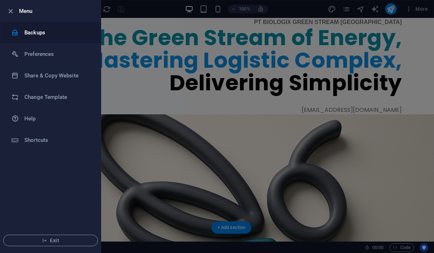
click at [27, 32] on h6 "Backups" at bounding box center [57, 32] width 66 height 9
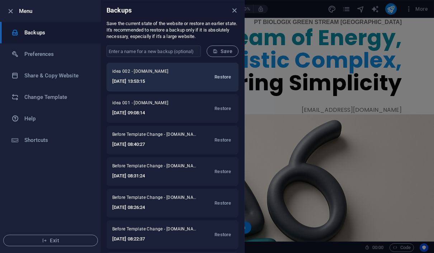
click at [221, 80] on span "Restore" at bounding box center [222, 77] width 16 height 9
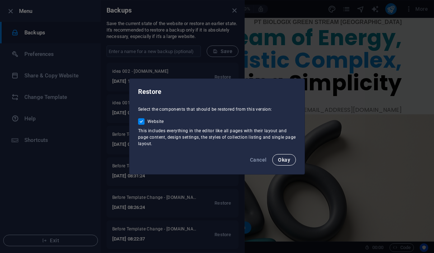
click at [281, 157] on span "Okay" at bounding box center [284, 160] width 12 height 6
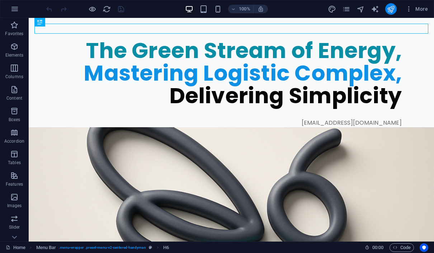
click at [392, 6] on icon "publish" at bounding box center [390, 9] width 8 height 8
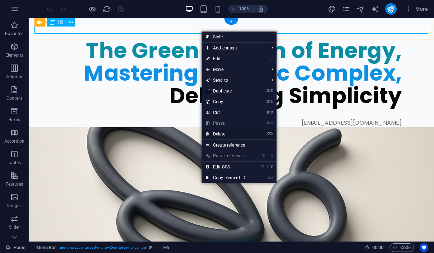
click at [219, 132] on link "⌦ Delete" at bounding box center [225, 134] width 48 height 11
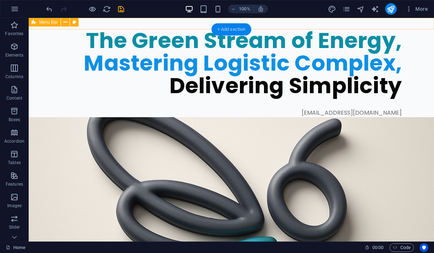
click at [228, 29] on div "+ Add section" at bounding box center [231, 29] width 40 height 12
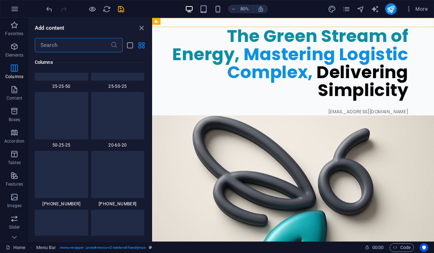
scroll to position [746, 0]
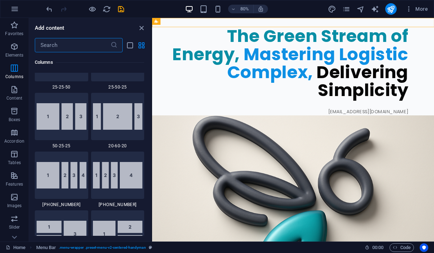
click at [182, 56] on div "The Green Stream of Energy, Mastering Logistic Complex, Delivering Simplicity" at bounding box center [315, 74] width 314 height 90
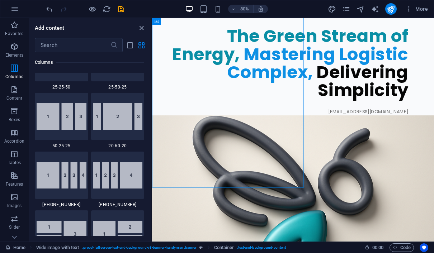
drag, startPoint x: 316, startPoint y: 42, endPoint x: 168, endPoint y: 35, distance: 147.4
click at [197, 24] on icon at bounding box center [195, 24] width 3 height 6
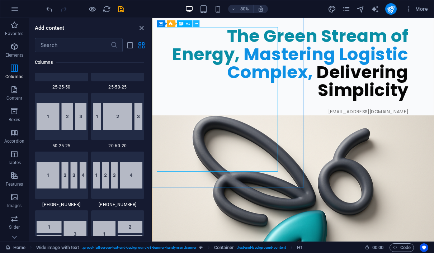
click at [197, 25] on icon at bounding box center [195, 24] width 3 height 6
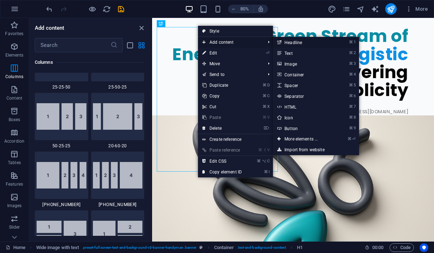
click at [293, 44] on link "⌘ 1 Headline" at bounding box center [302, 42] width 59 height 11
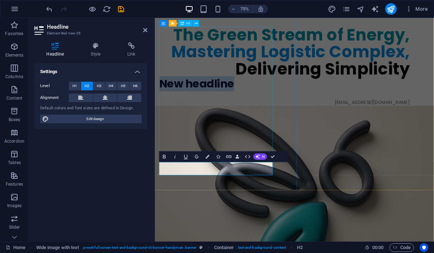
click at [311, 84] on div "The Green Stream of Energy, Mastering Logistic Complex, Delivering Simplicity" at bounding box center [328, 63] width 334 height 68
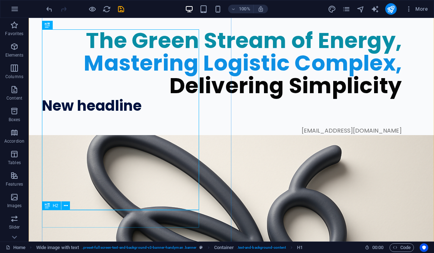
click at [125, 115] on div "New headline" at bounding box center [221, 106] width 359 height 18
drag, startPoint x: 87, startPoint y: 211, endPoint x: 95, endPoint y: 85, distance: 126.0
click at [95, 85] on div "The Green Stream of Energy, Mastering Logistic Complex, Delivering Simplicity N…" at bounding box center [238, 68] width 392 height 134
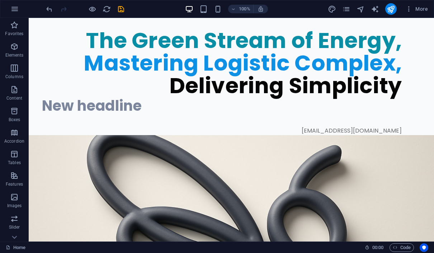
drag, startPoint x: 79, startPoint y: 189, endPoint x: 100, endPoint y: 55, distance: 135.6
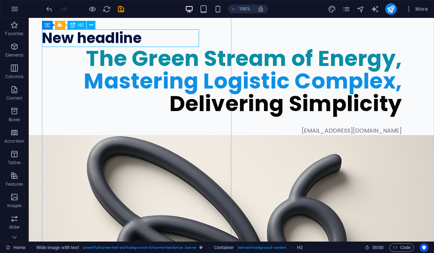
click at [143, 41] on div "New headline" at bounding box center [221, 38] width 359 height 18
click at [138, 38] on div "New headline" at bounding box center [221, 38] width 359 height 18
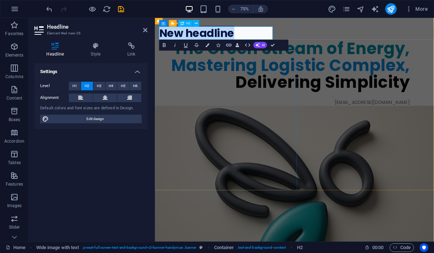
click at [271, 37] on h2 "New headline" at bounding box center [328, 38] width 334 height 18
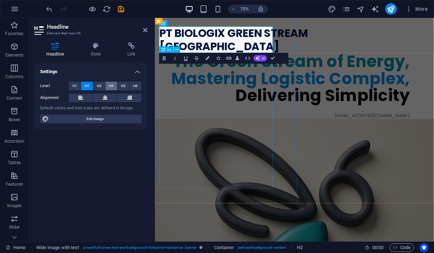
click at [111, 85] on span "H4" at bounding box center [111, 86] width 5 height 9
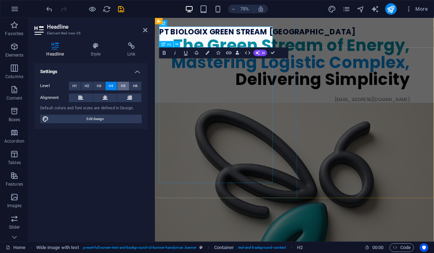
click at [125, 85] on span "H5" at bounding box center [123, 86] width 5 height 9
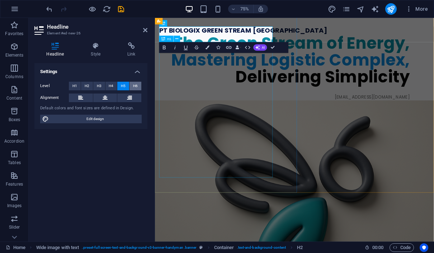
click at [133, 85] on span "H6" at bounding box center [135, 86] width 5 height 9
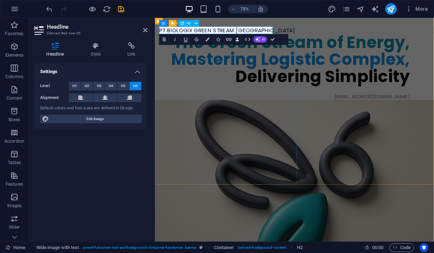
click at [302, 33] on h6 "​PT BIOLOGIX GREEN STREAM INDONESIA" at bounding box center [328, 34] width 334 height 10
drag, startPoint x: 311, startPoint y: 34, endPoint x: 321, endPoint y: 34, distance: 10.0
click at [321, 34] on div "​PT BIOLOGIX GREEN STREAM INDONESIA The Green Stream of Energy, Mastering Logis…" at bounding box center [341, 64] width 372 height 127
click at [132, 96] on button at bounding box center [129, 98] width 24 height 9
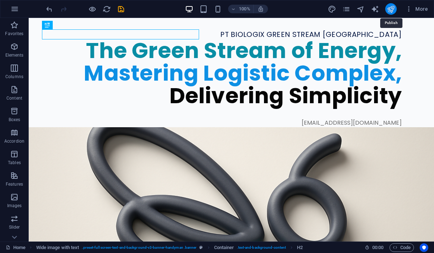
click at [391, 11] on icon "publish" at bounding box center [390, 9] width 8 height 8
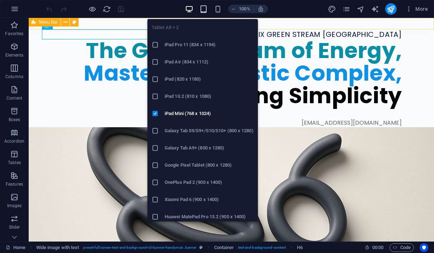
click at [205, 9] on icon "button" at bounding box center [203, 9] width 8 height 8
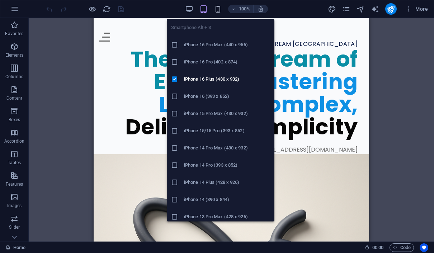
click at [218, 10] on icon "button" at bounding box center [218, 9] width 8 height 8
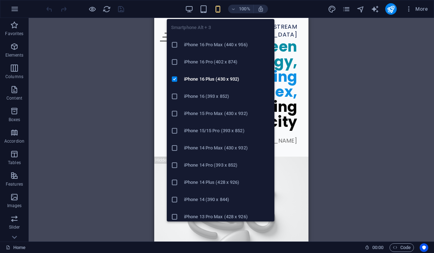
click at [224, 46] on h6 "iPhone 16 Pro Max (440 x 956)" at bounding box center [227, 44] width 86 height 9
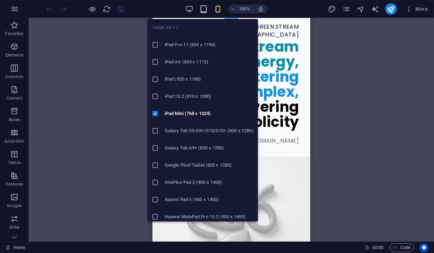
click at [205, 11] on icon "button" at bounding box center [203, 9] width 8 height 8
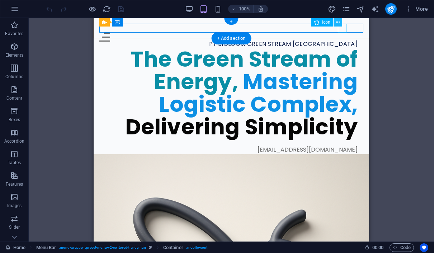
click at [338, 22] on icon at bounding box center [337, 23] width 4 height 8
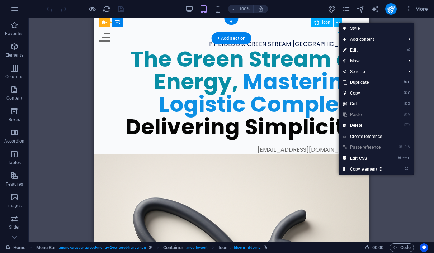
click at [318, 23] on icon at bounding box center [316, 22] width 5 height 9
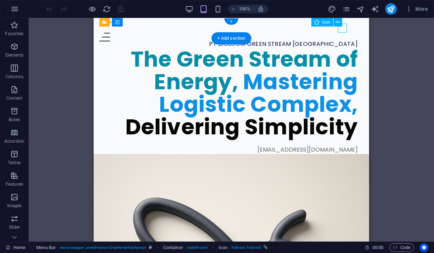
click at [317, 23] on icon at bounding box center [316, 22] width 5 height 9
click at [324, 23] on span "Icon" at bounding box center [326, 22] width 8 height 4
click at [337, 22] on icon at bounding box center [337, 23] width 4 height 8
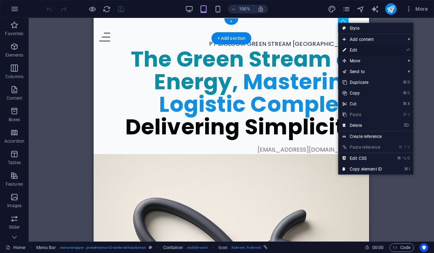
click at [352, 47] on link "⏎ Edit" at bounding box center [362, 50] width 48 height 11
select select "xMidYMid"
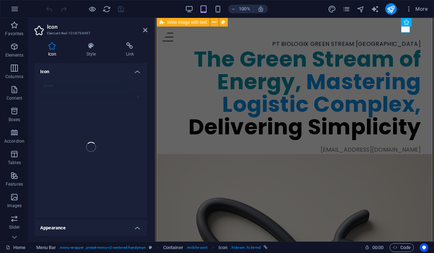
click at [325, 49] on div "PT BIOLOGIX GREEN STREAM INDONESIA The Green Stream of Energy, Mastering Logist…" at bounding box center [294, 240] width 275 height 459
